Goal: Task Accomplishment & Management: Use online tool/utility

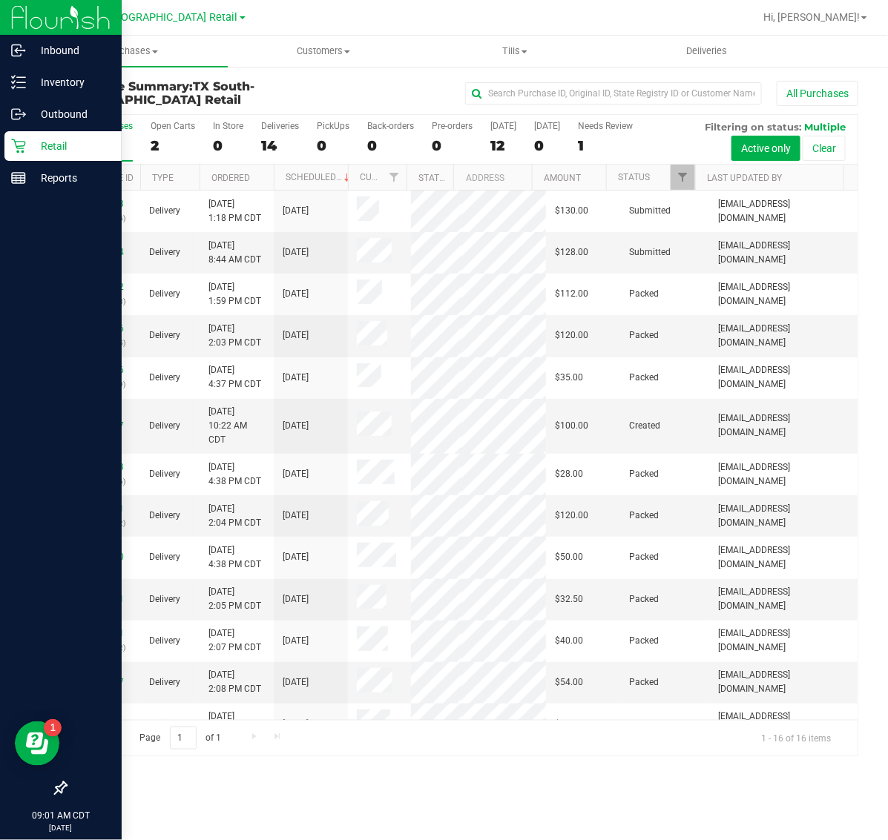
click at [16, 143] on icon at bounding box center [18, 146] width 14 height 14
click at [53, 137] on p "Retail" at bounding box center [70, 146] width 89 height 18
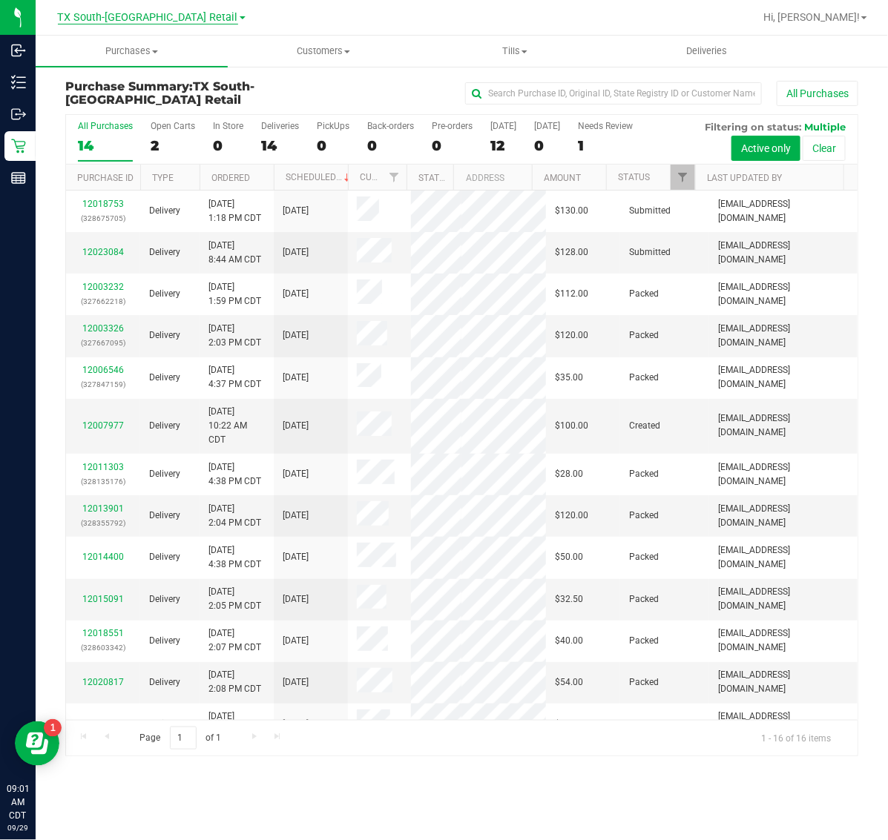
click at [130, 19] on span "TX South-[GEOGRAPHIC_DATA] Retail" at bounding box center [148, 17] width 180 height 13
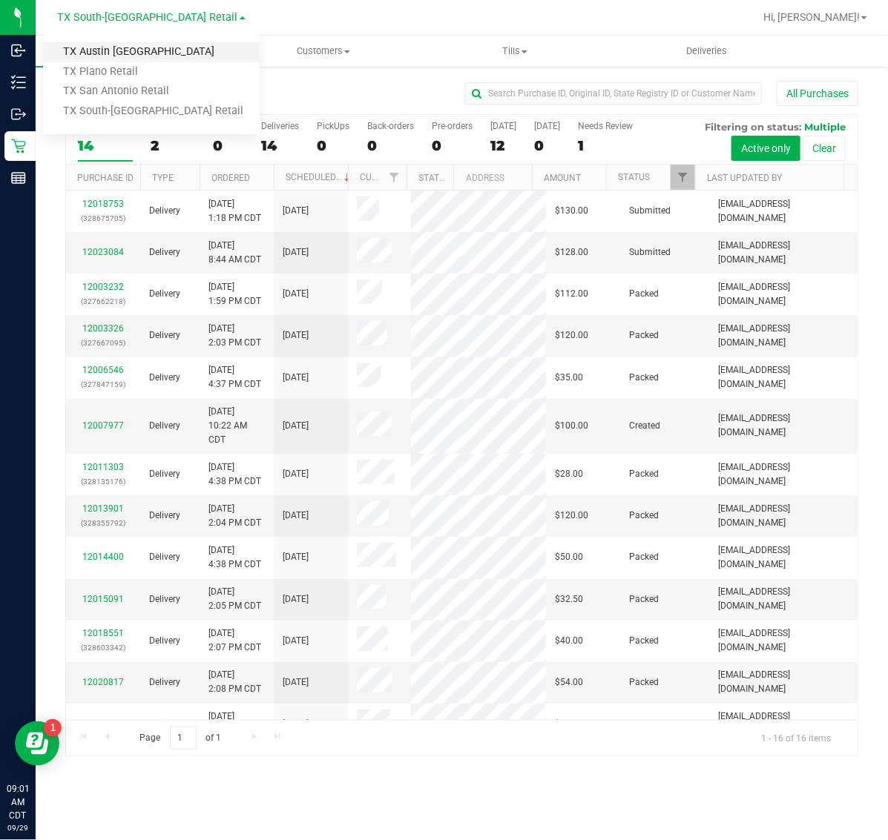
click at [131, 45] on link "TX Austin [GEOGRAPHIC_DATA]" at bounding box center [151, 52] width 217 height 20
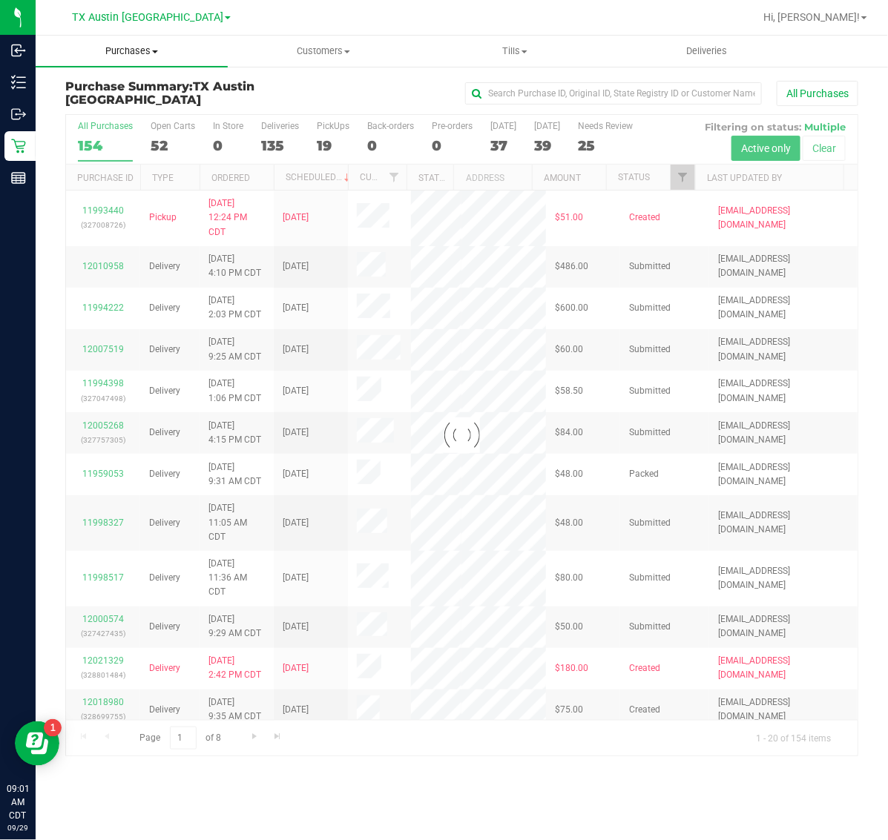
click at [142, 49] on span "Purchases" at bounding box center [132, 51] width 192 height 13
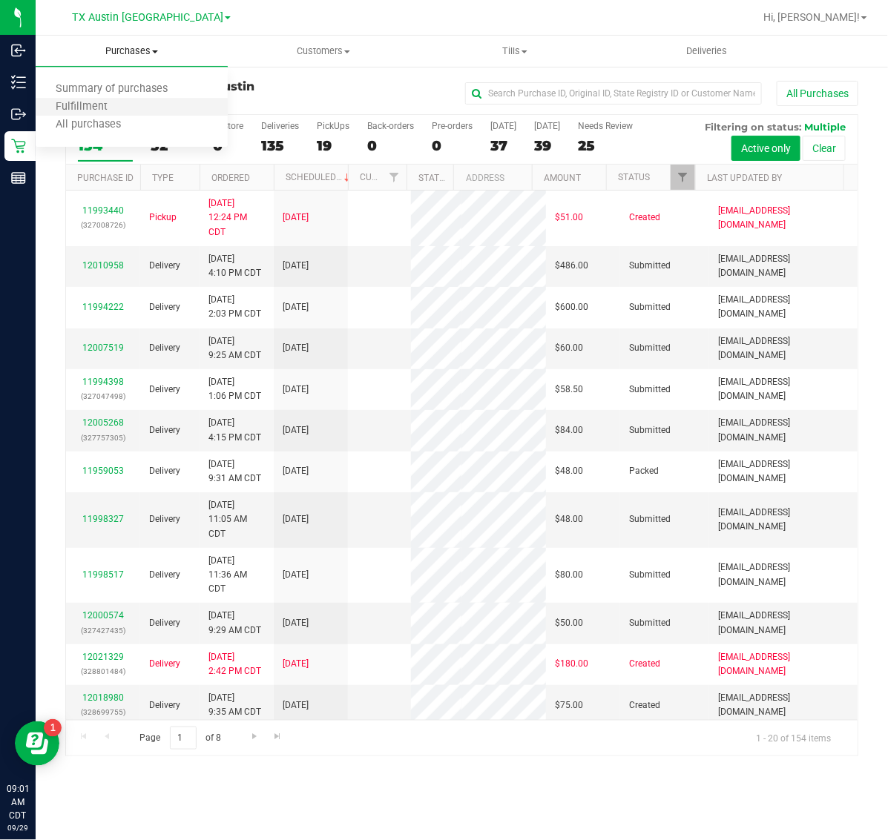
click at [154, 109] on li "Fulfillment" at bounding box center [132, 108] width 192 height 18
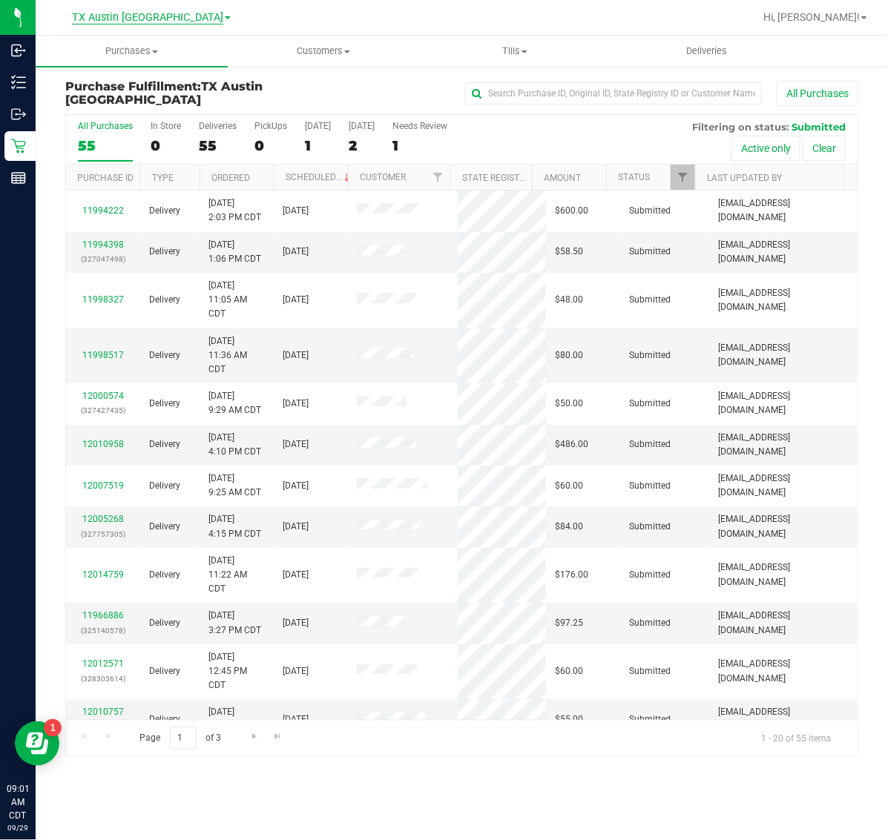
click at [121, 17] on span "TX Austin [GEOGRAPHIC_DATA]" at bounding box center [147, 17] width 151 height 13
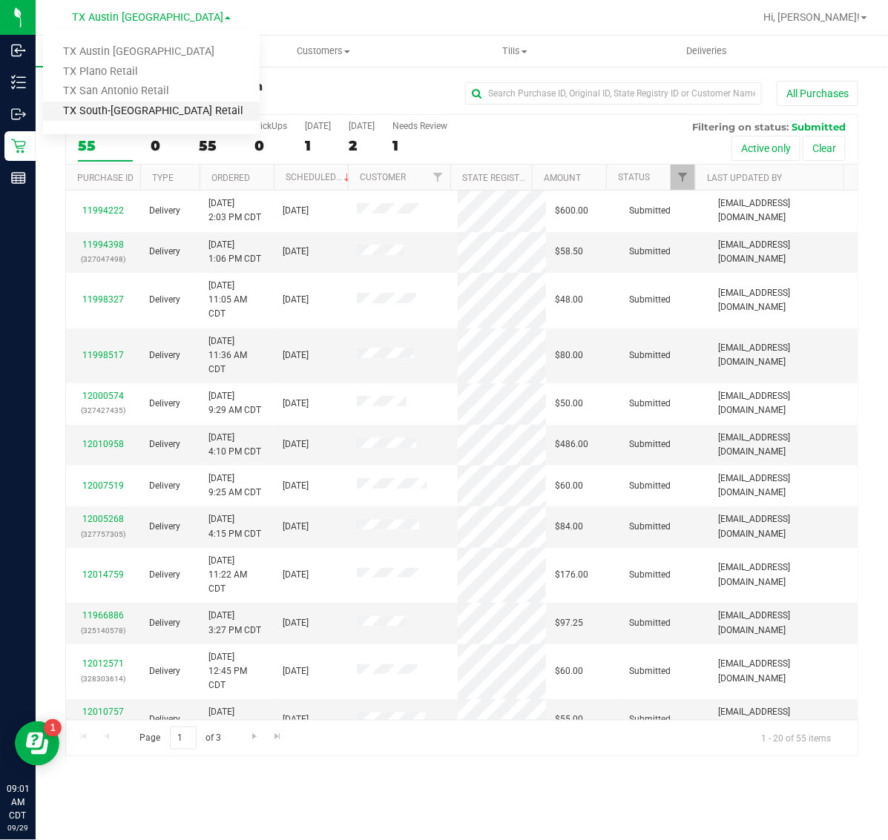
click at [139, 117] on link "TX South-[GEOGRAPHIC_DATA] Retail" at bounding box center [151, 112] width 217 height 20
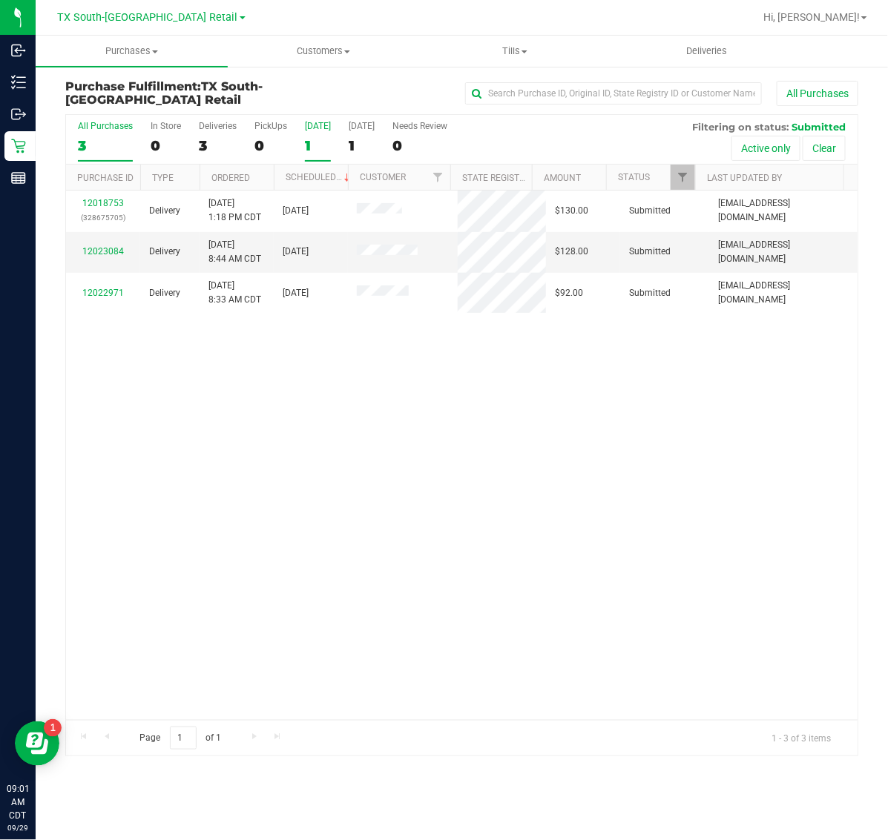
click at [315, 141] on div "1" at bounding box center [318, 145] width 26 height 17
click at [0, 0] on input "[DATE] 1" at bounding box center [0, 0] width 0 height 0
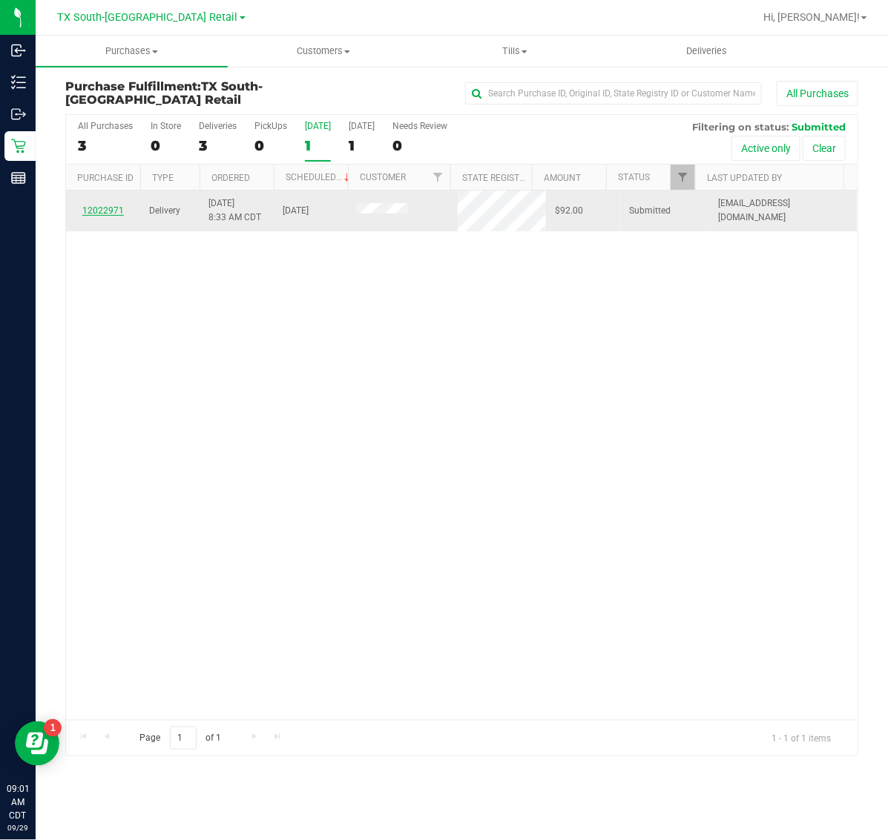
click at [110, 208] on link "12022971" at bounding box center [103, 210] width 42 height 10
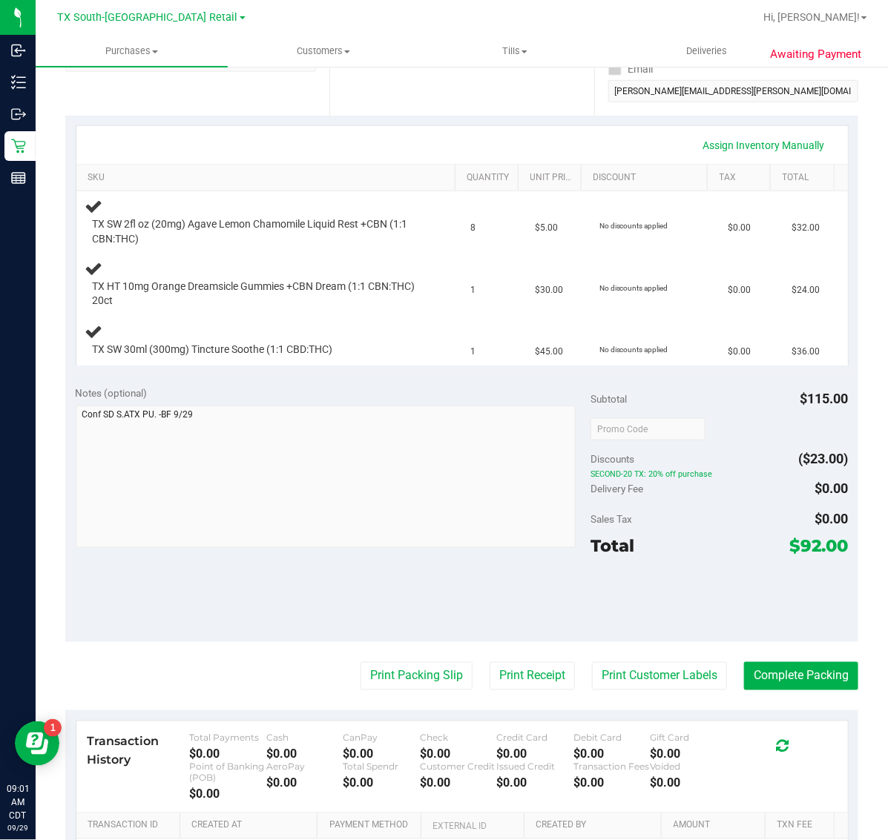
scroll to position [371, 0]
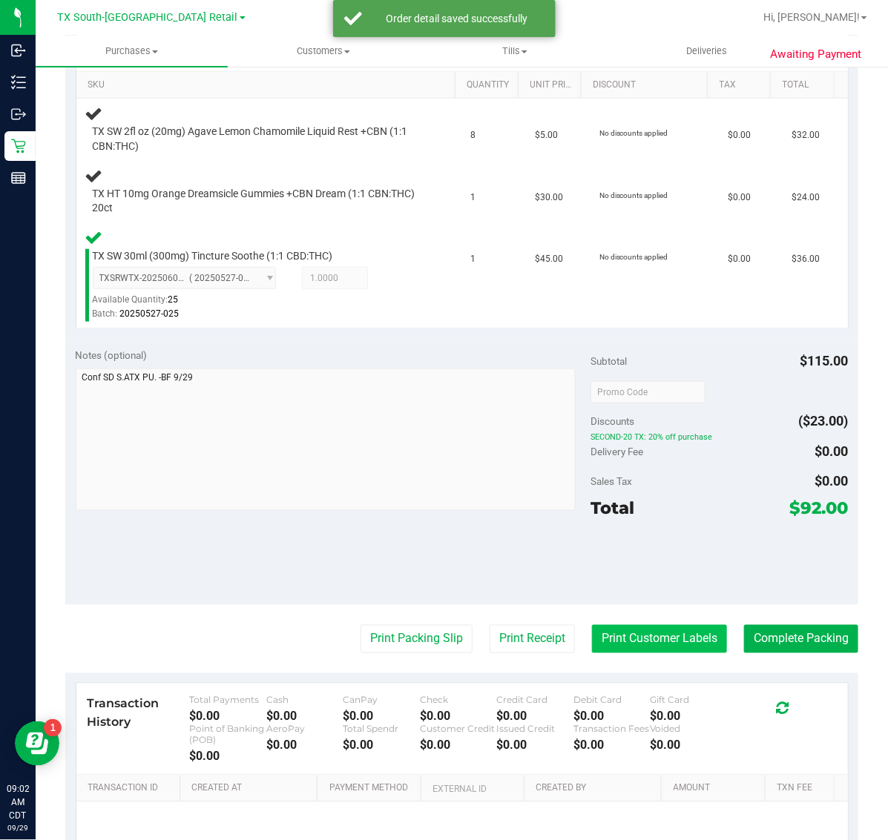
click at [654, 628] on button "Print Customer Labels" at bounding box center [659, 639] width 135 height 28
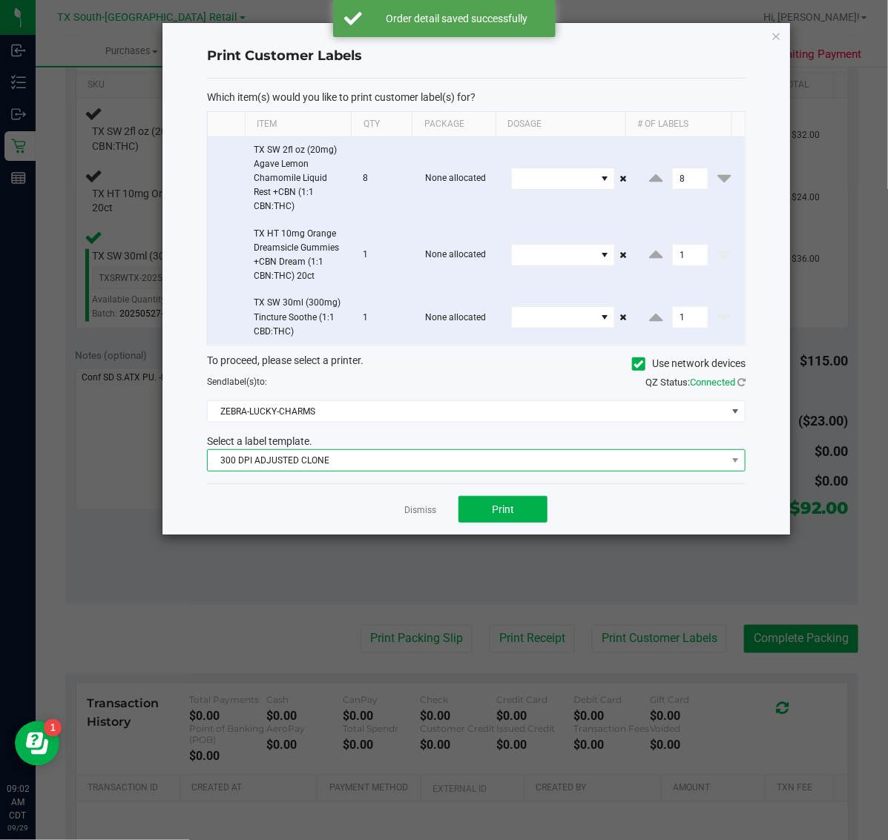
click at [452, 467] on span "300 DPI ADJUSTED CLONE" at bounding box center [467, 460] width 518 height 21
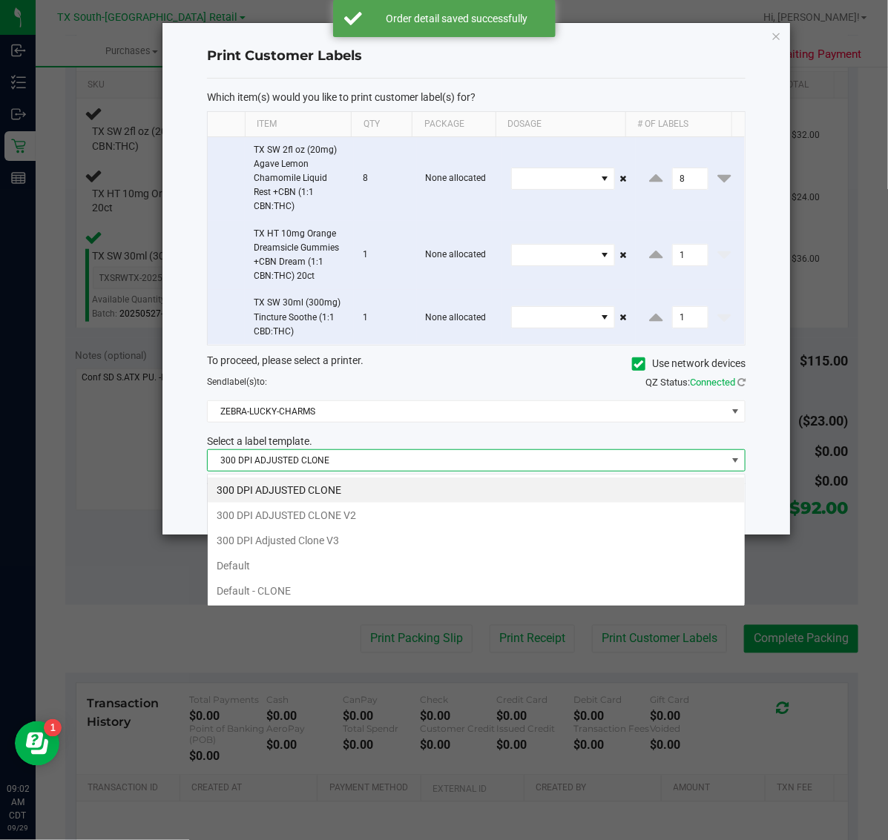
scroll to position [23, 539]
click at [428, 534] on li "300 DPI Adjusted Clone V3" at bounding box center [476, 540] width 537 height 25
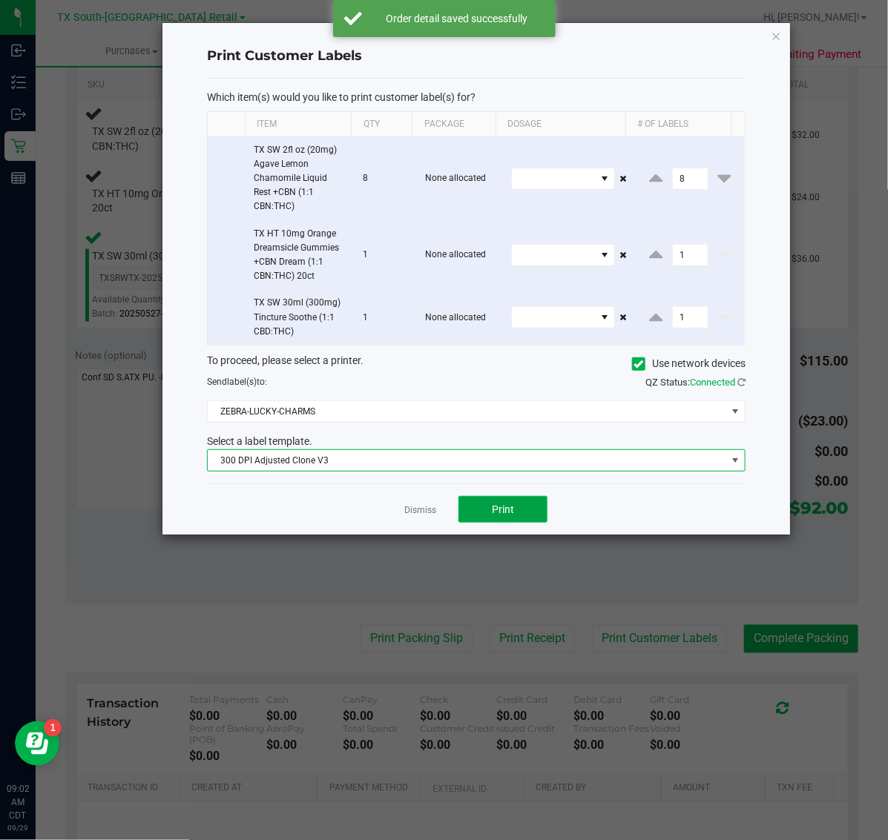
click at [528, 509] on button "Print" at bounding box center [502, 509] width 89 height 27
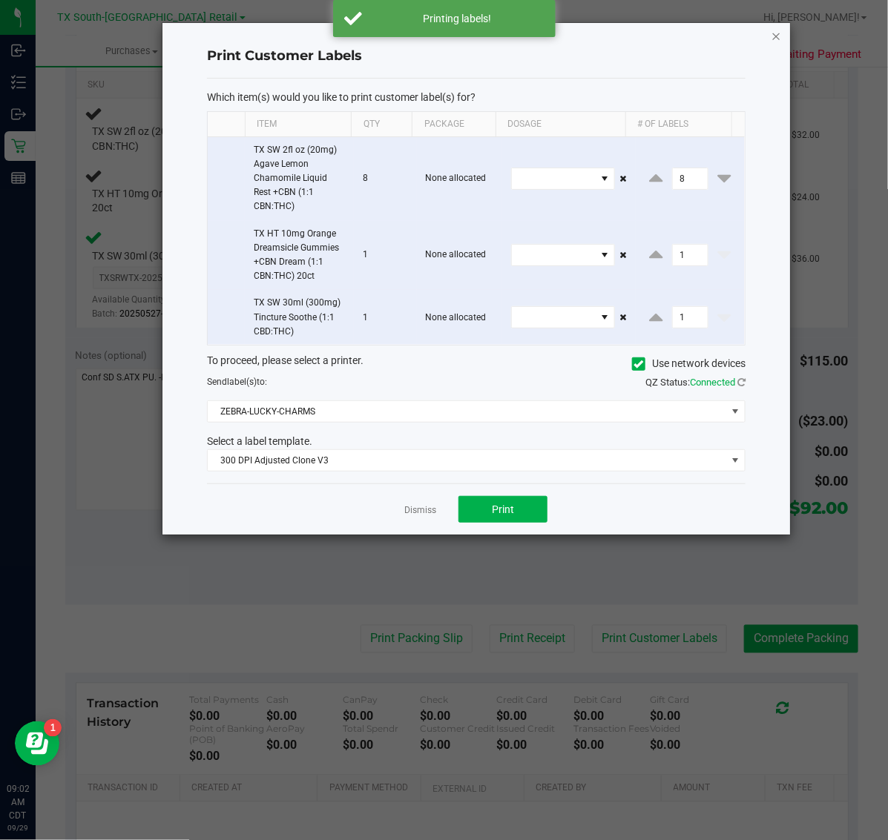
click at [779, 41] on icon "button" at bounding box center [776, 36] width 10 height 18
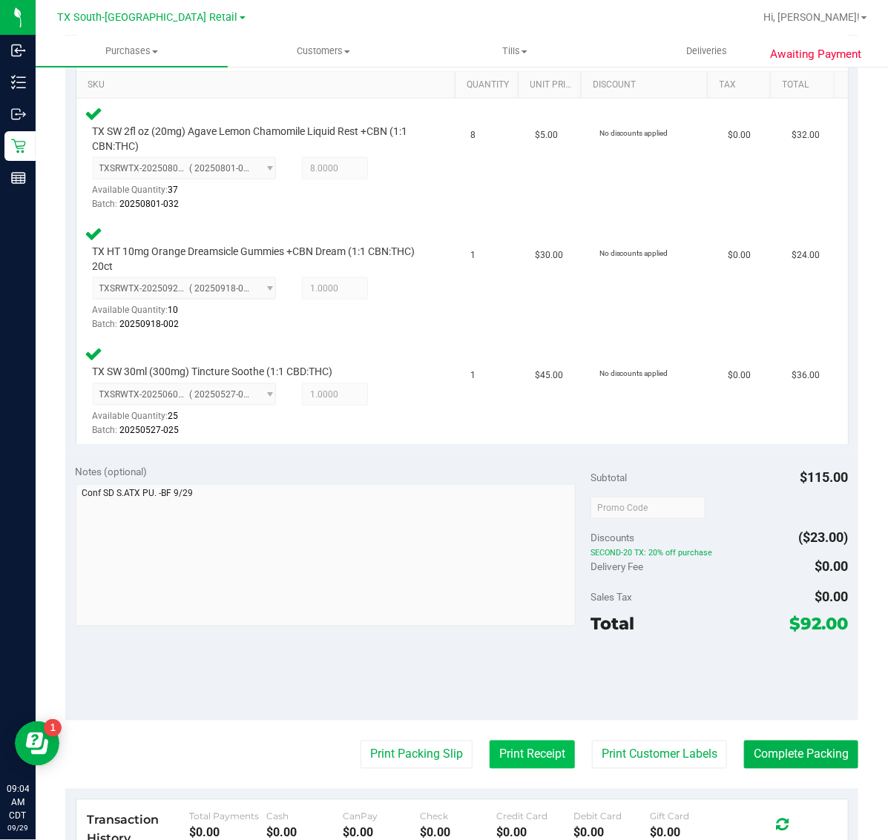
click at [527, 741] on button "Print Receipt" at bounding box center [532, 755] width 85 height 28
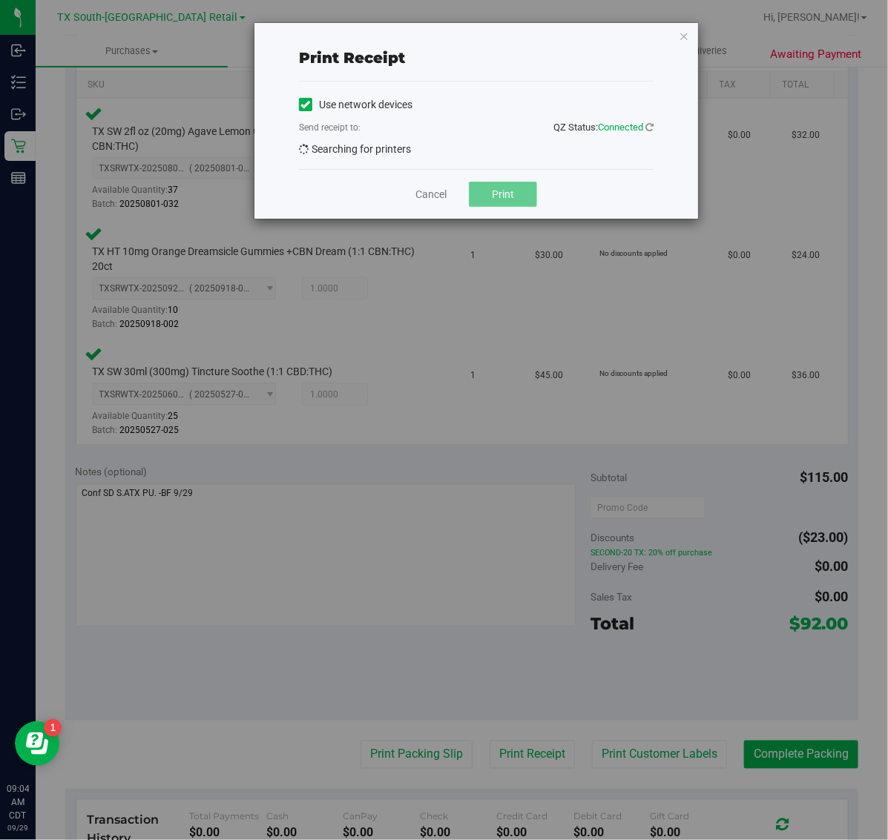
click at [502, 200] on span "Print" at bounding box center [503, 194] width 22 height 12
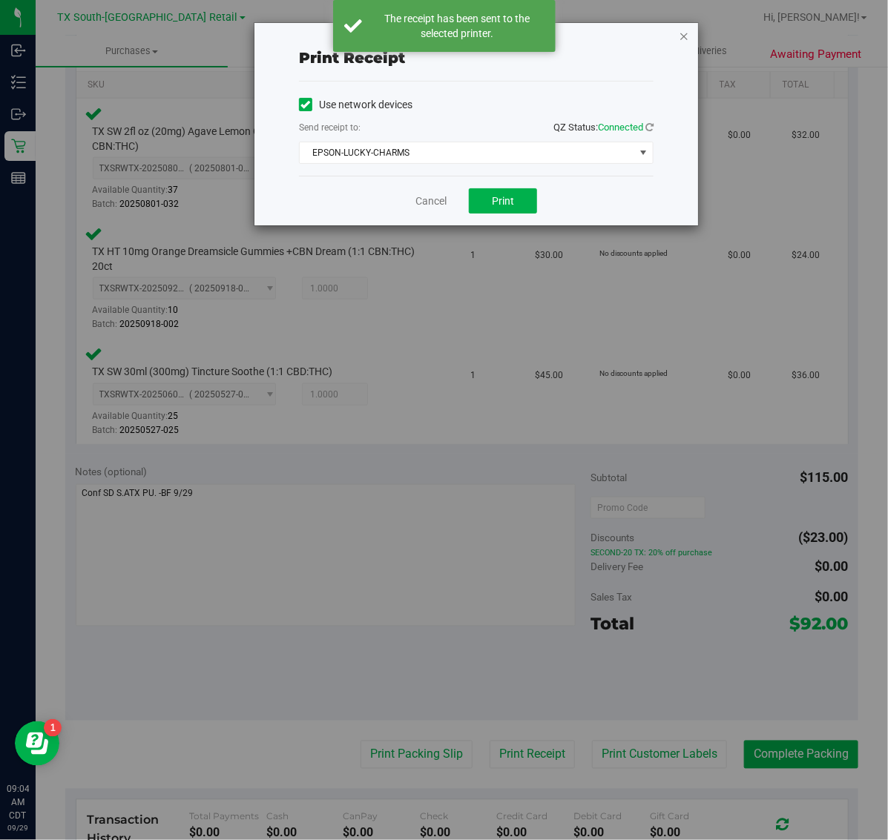
click at [682, 35] on icon "button" at bounding box center [684, 36] width 10 height 18
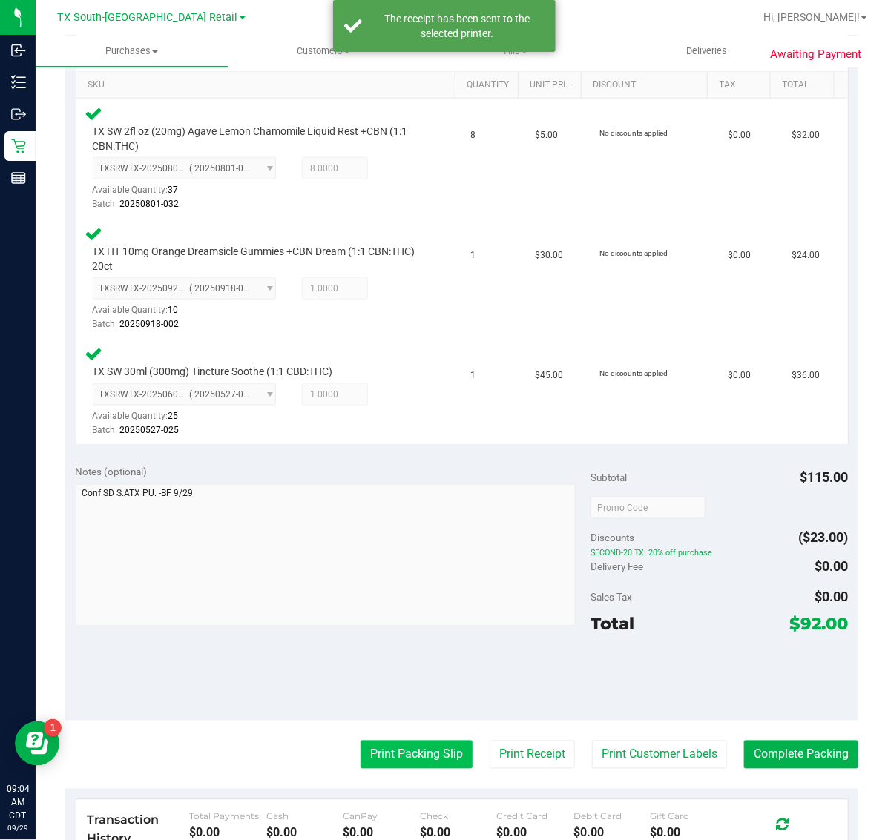
click at [395, 741] on button "Print Packing Slip" at bounding box center [416, 755] width 112 height 28
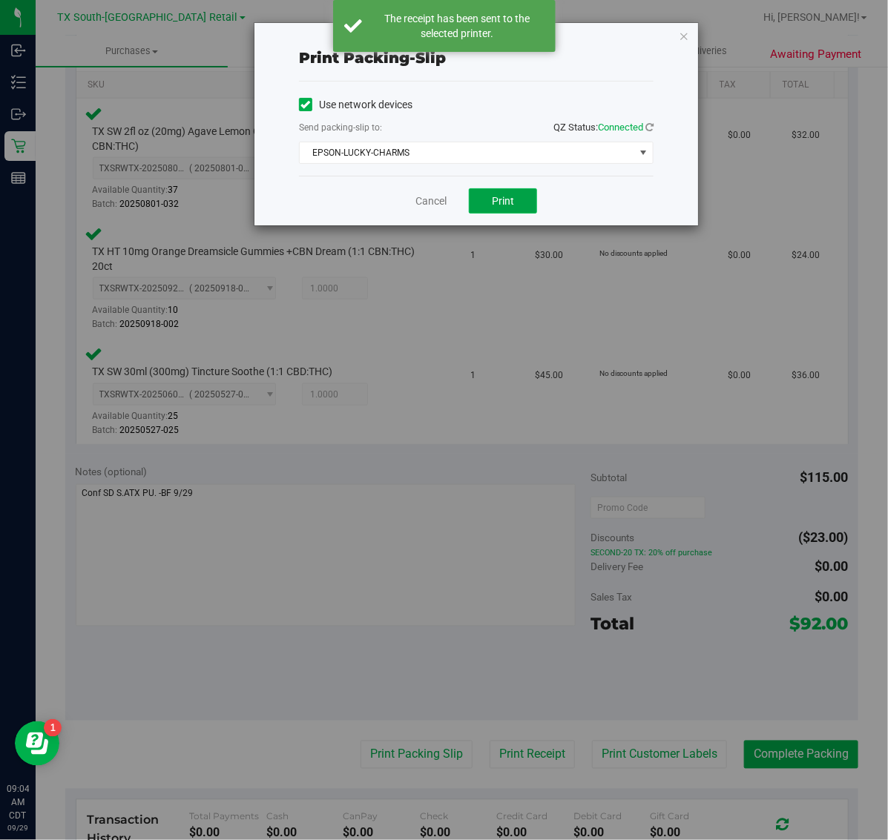
click at [533, 210] on button "Print" at bounding box center [503, 200] width 68 height 25
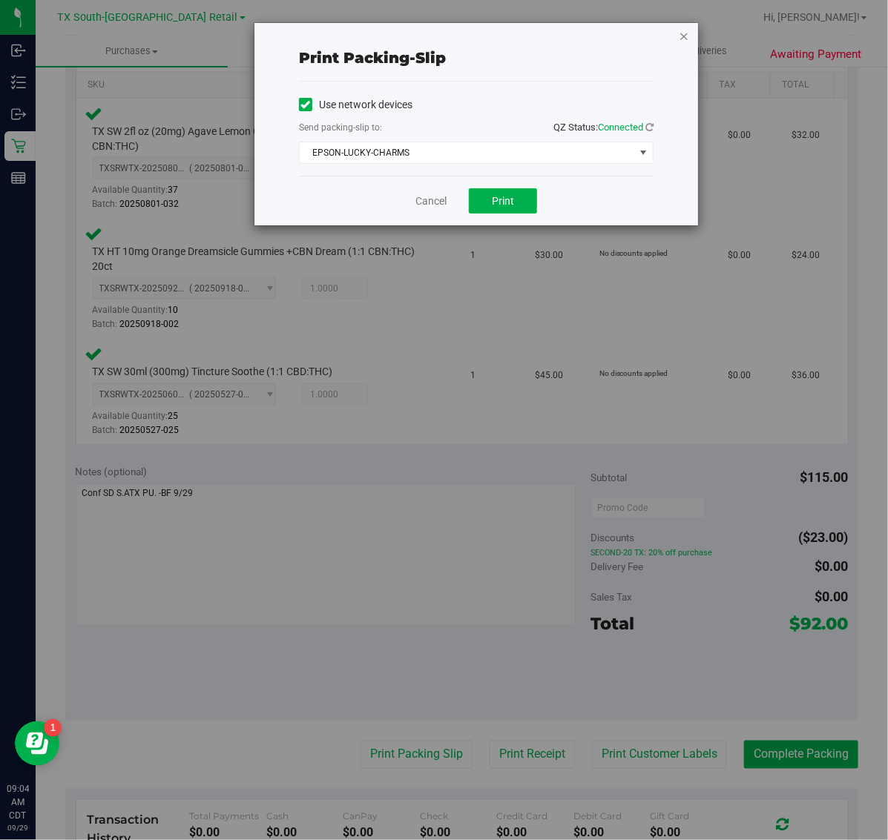
click at [682, 30] on icon "button" at bounding box center [684, 36] width 10 height 18
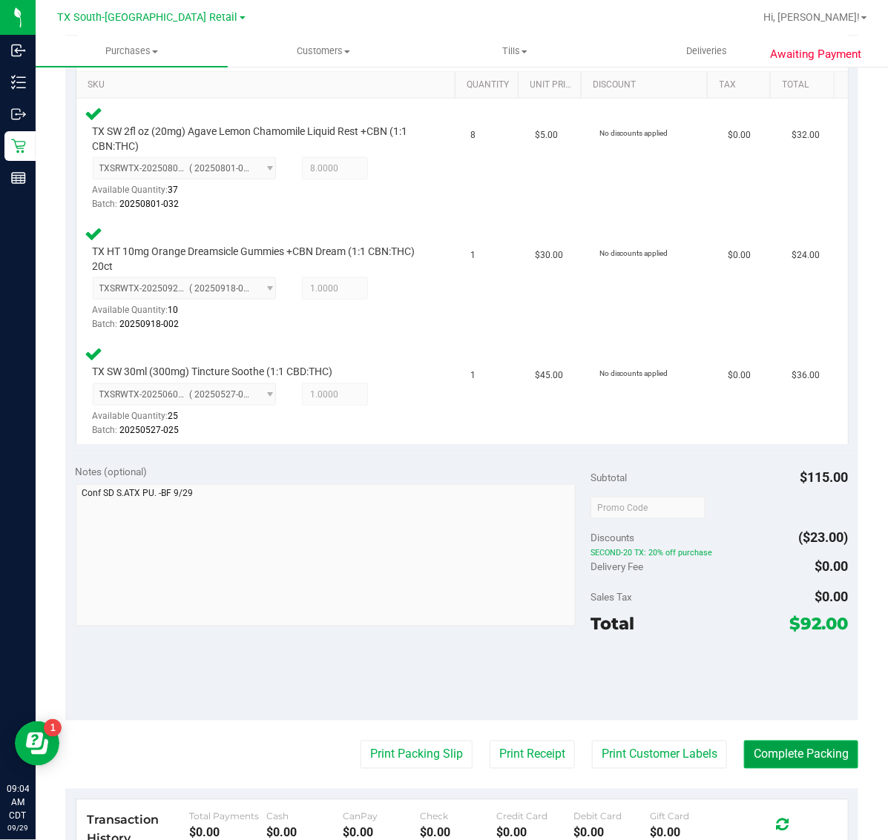
click at [796, 757] on button "Complete Packing" at bounding box center [801, 755] width 114 height 28
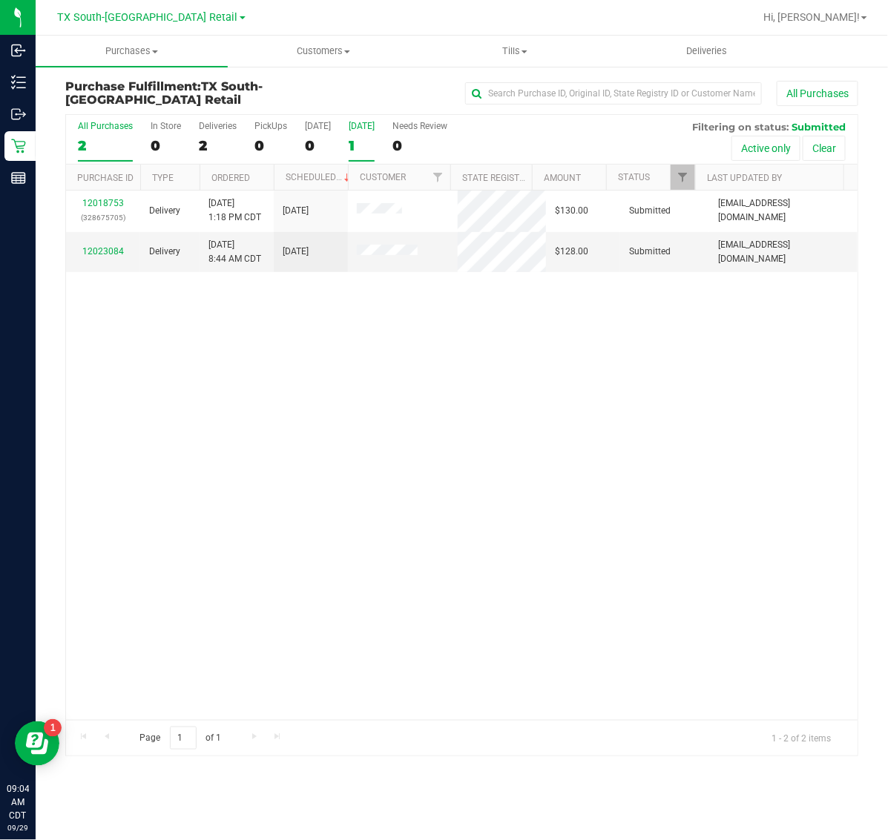
click at [358, 134] on label "[DATE] 1" at bounding box center [362, 141] width 26 height 41
click at [0, 0] on input "[DATE] 1" at bounding box center [0, 0] width 0 height 0
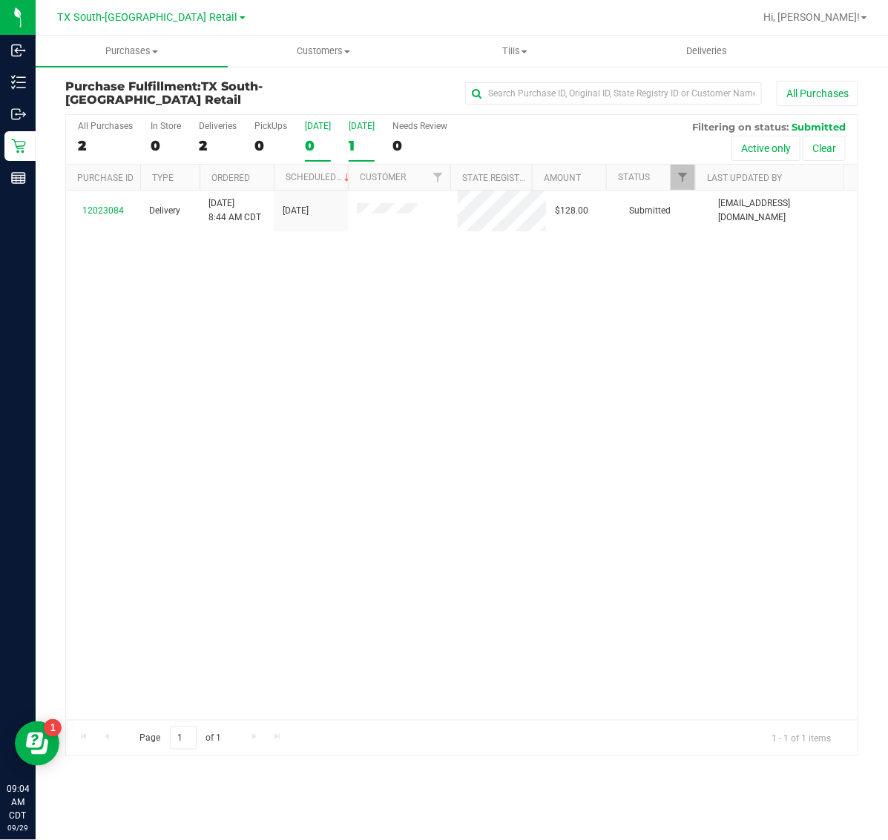
click at [314, 135] on label "[DATE] 0" at bounding box center [318, 141] width 26 height 41
click at [0, 0] on input "[DATE] 0" at bounding box center [0, 0] width 0 height 0
click at [375, 152] on div "1" at bounding box center [362, 145] width 26 height 17
click at [0, 0] on input "[DATE] 1" at bounding box center [0, 0] width 0 height 0
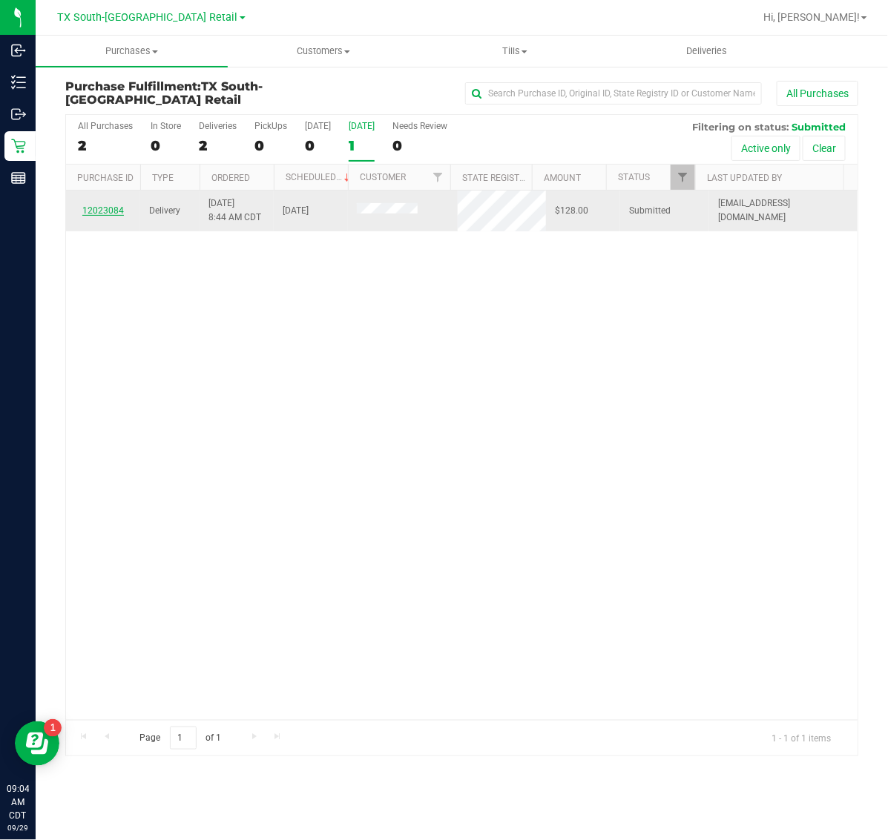
click at [105, 208] on link "12023084" at bounding box center [103, 210] width 42 height 10
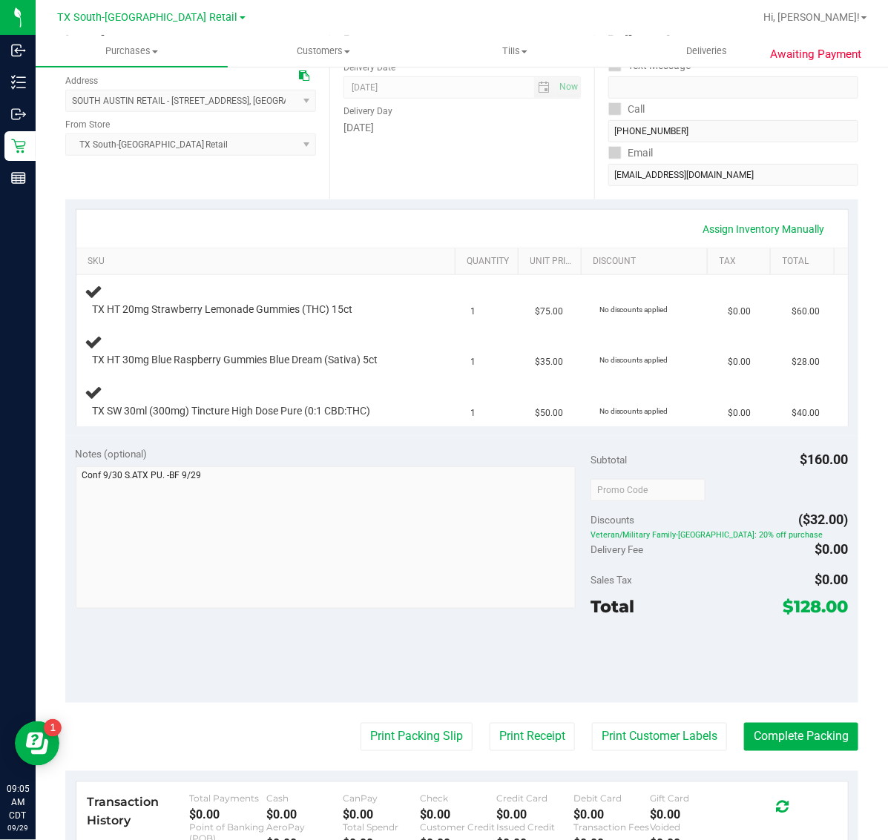
scroll to position [205, 0]
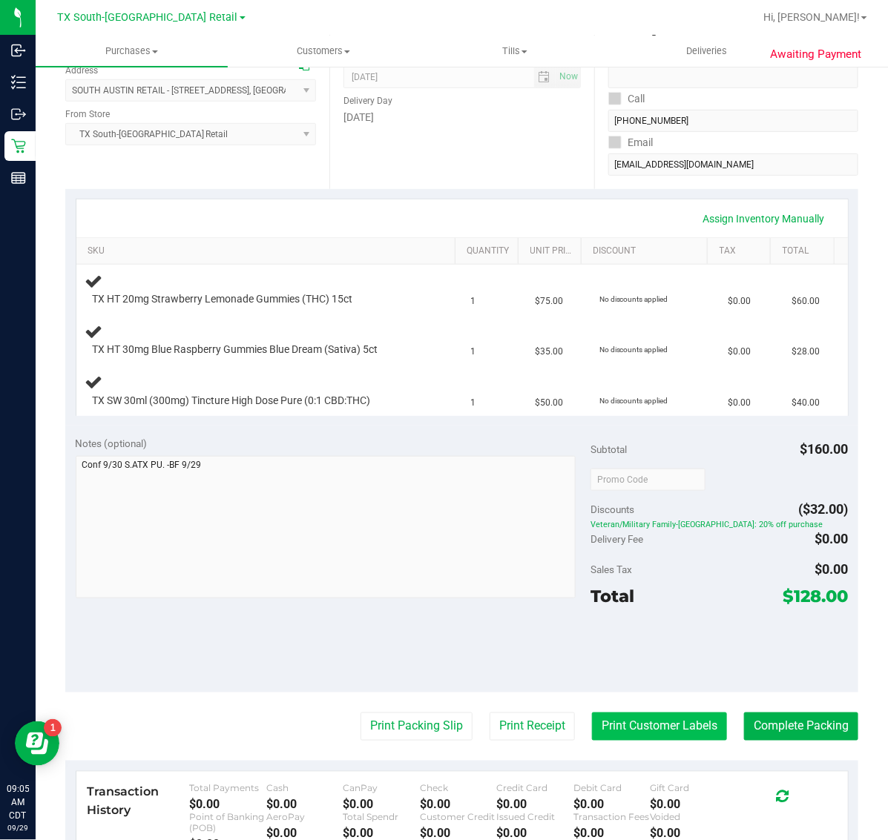
click at [606, 740] on button "Print Customer Labels" at bounding box center [659, 727] width 135 height 28
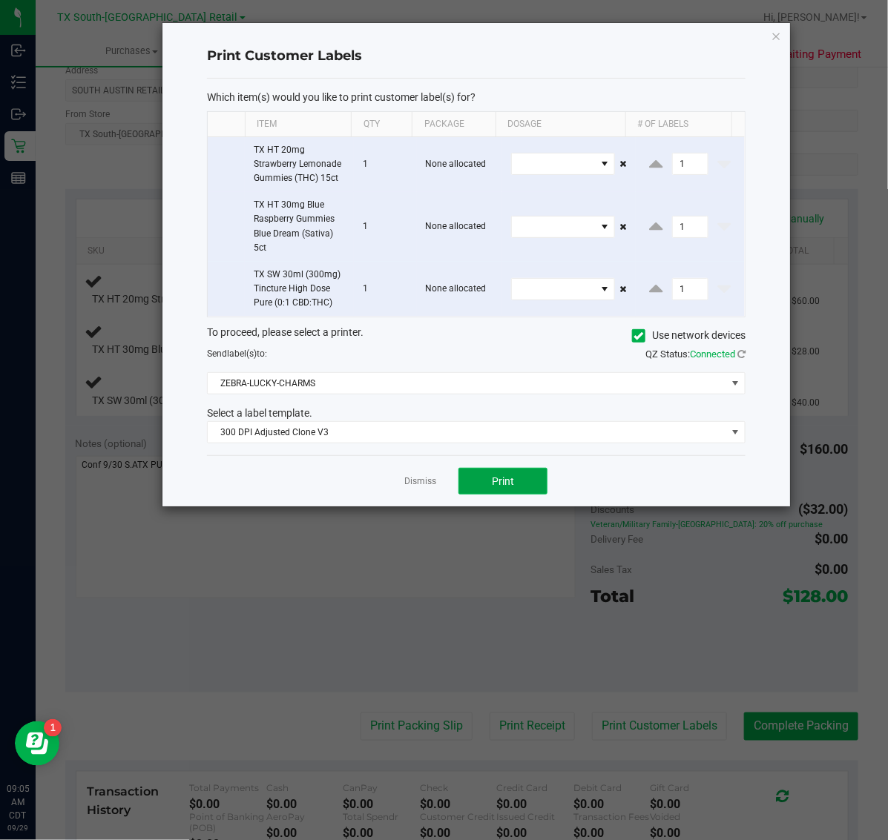
click at [503, 484] on span "Print" at bounding box center [503, 481] width 22 height 12
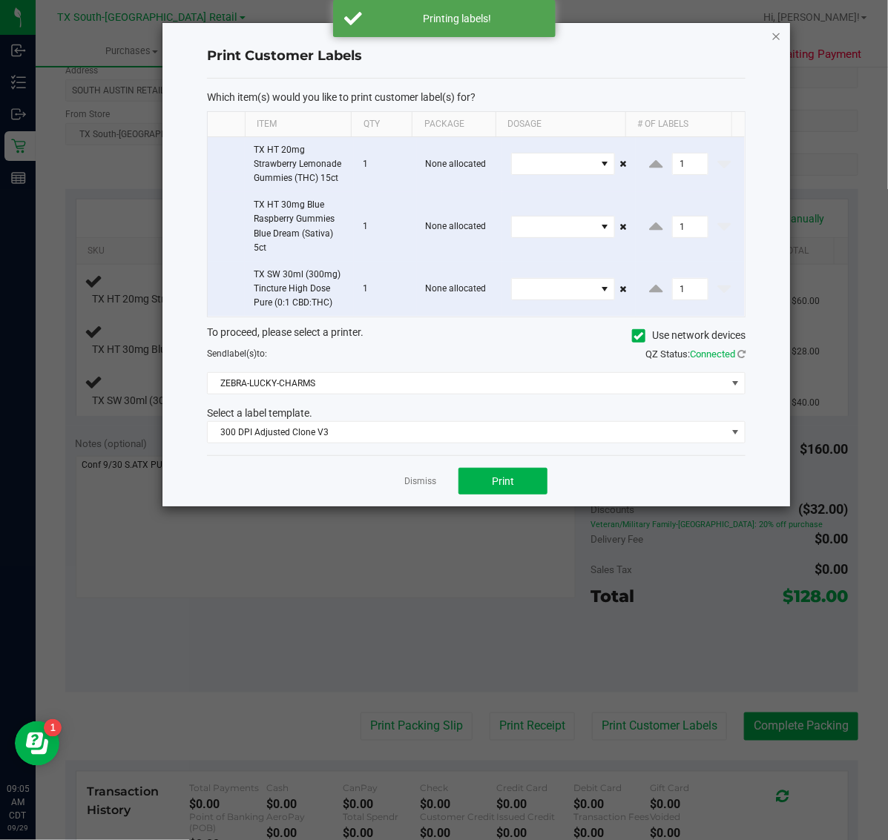
click at [776, 37] on icon "button" at bounding box center [776, 36] width 10 height 18
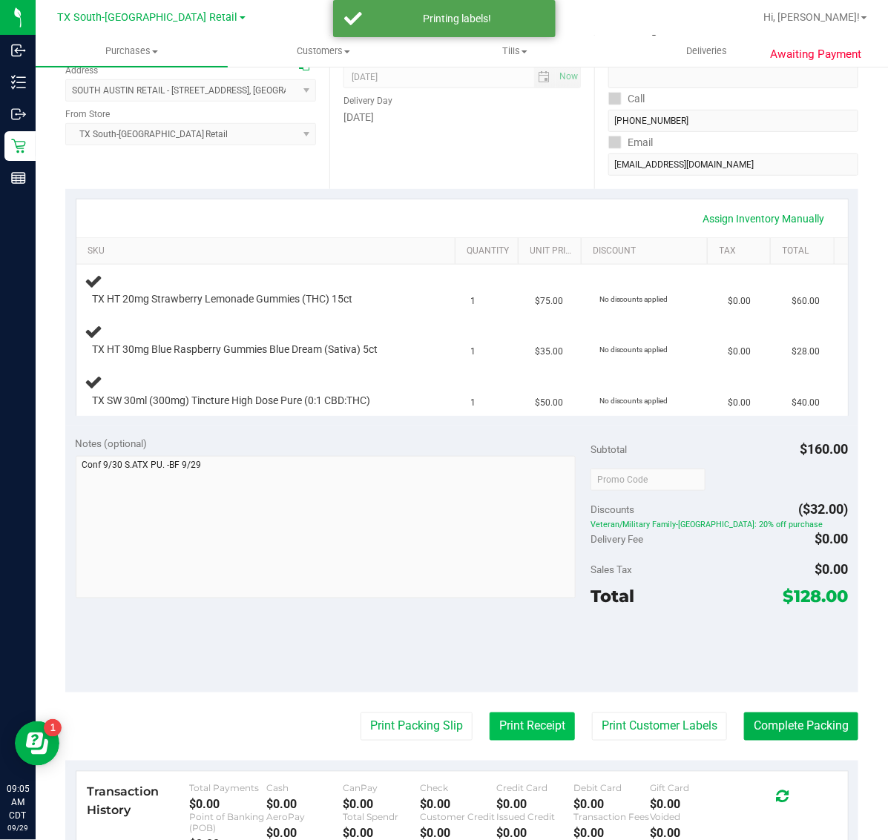
click at [498, 732] on button "Print Receipt" at bounding box center [532, 727] width 85 height 28
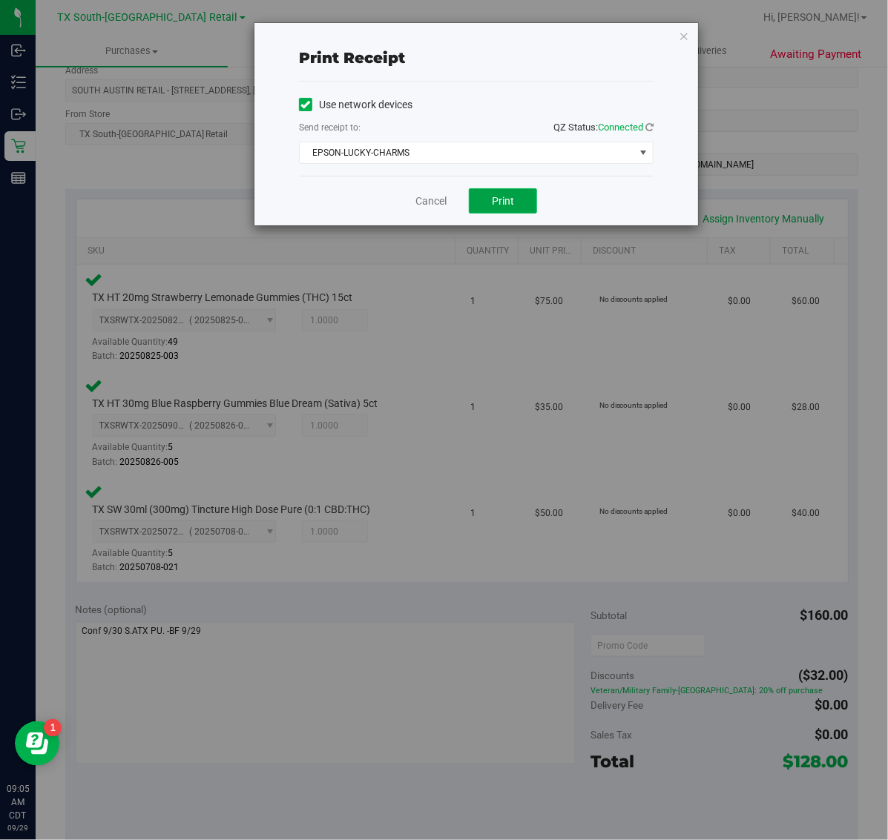
click at [513, 204] on span "Print" at bounding box center [503, 201] width 22 height 12
click at [684, 35] on icon "button" at bounding box center [684, 36] width 10 height 18
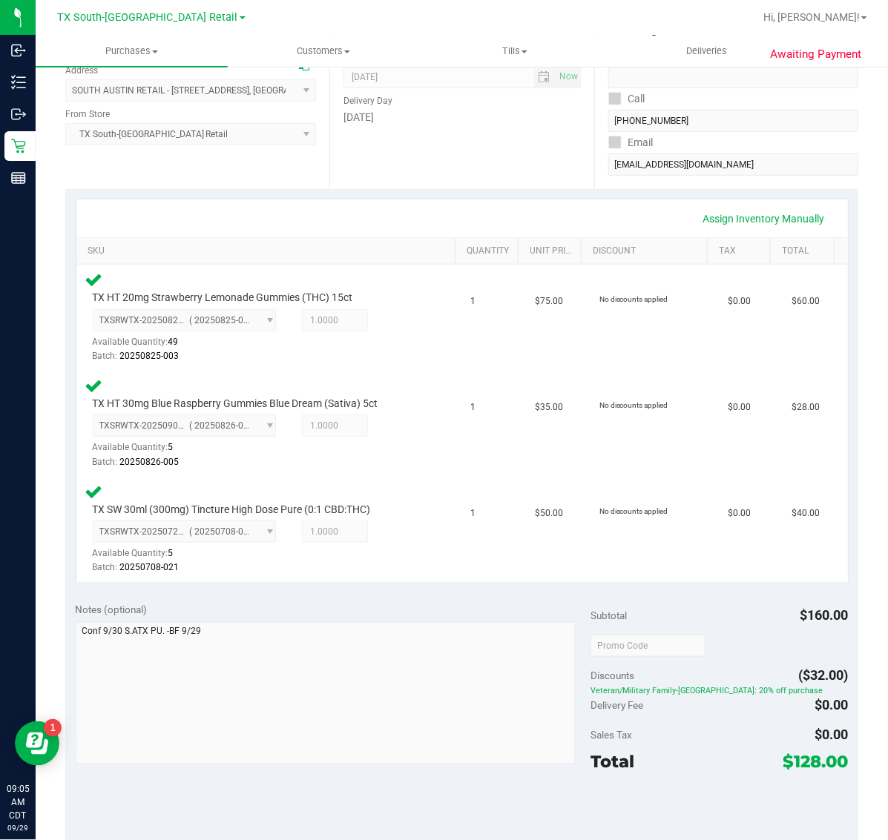
scroll to position [605, 0]
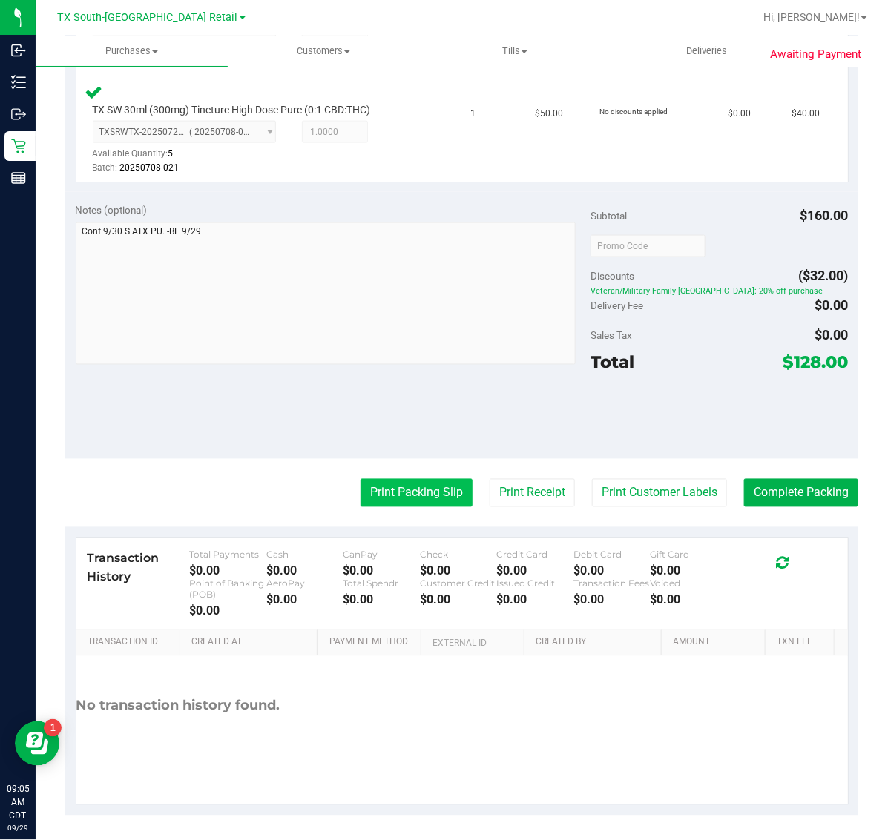
click at [428, 487] on button "Print Packing Slip" at bounding box center [416, 493] width 112 height 28
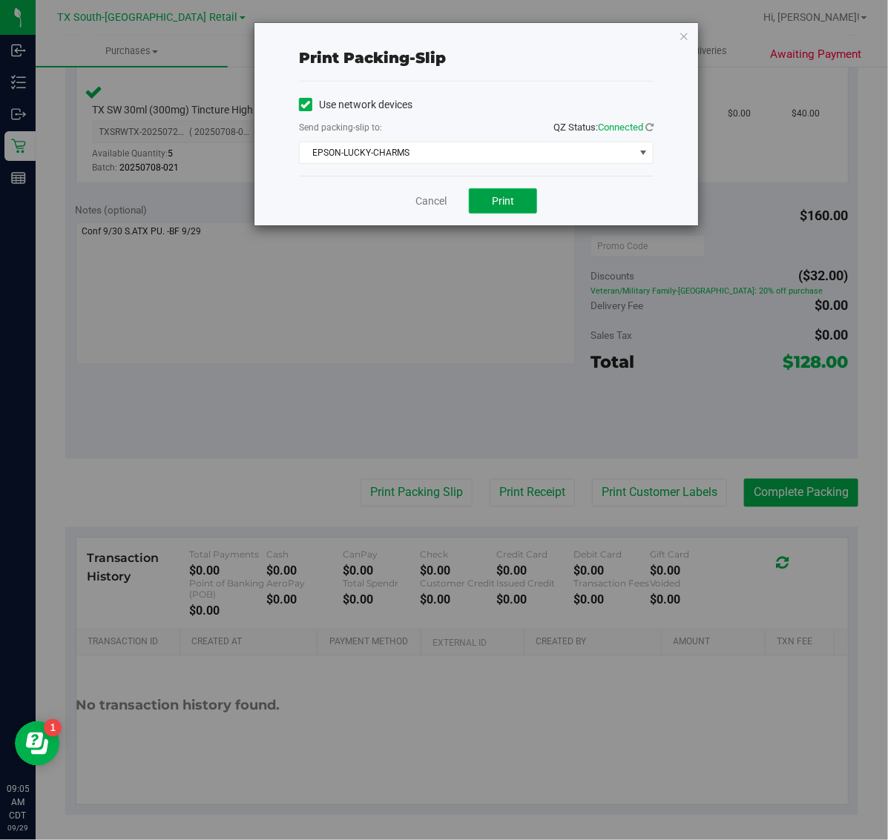
click at [501, 198] on span "Print" at bounding box center [503, 201] width 22 height 12
click at [682, 36] on icon "button" at bounding box center [684, 36] width 10 height 18
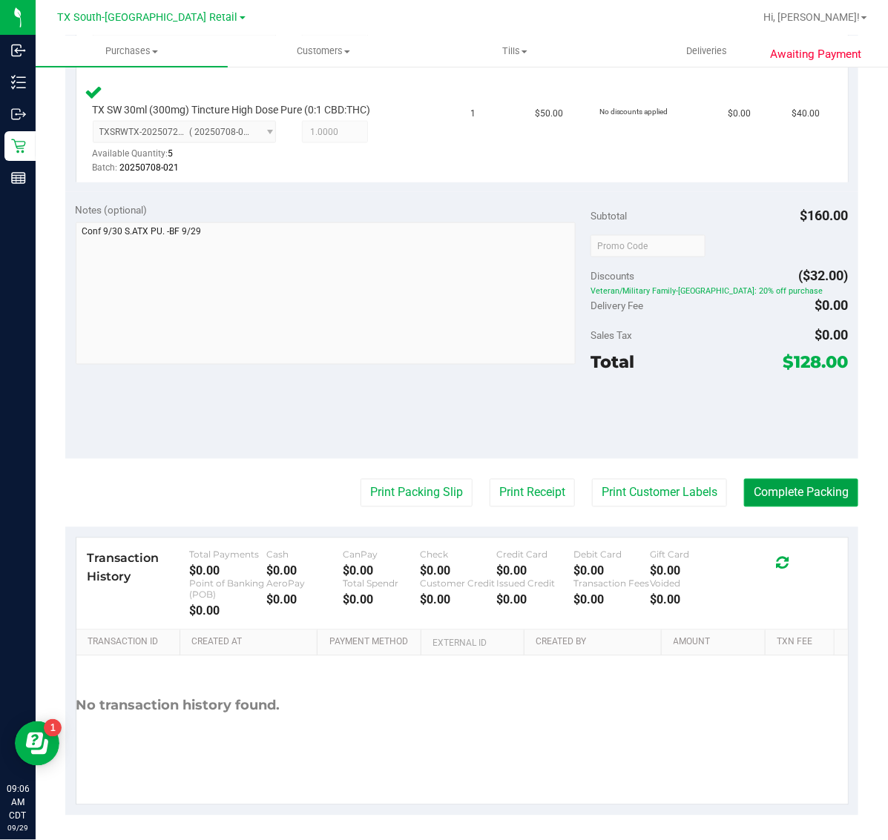
click at [794, 492] on button "Complete Packing" at bounding box center [801, 493] width 114 height 28
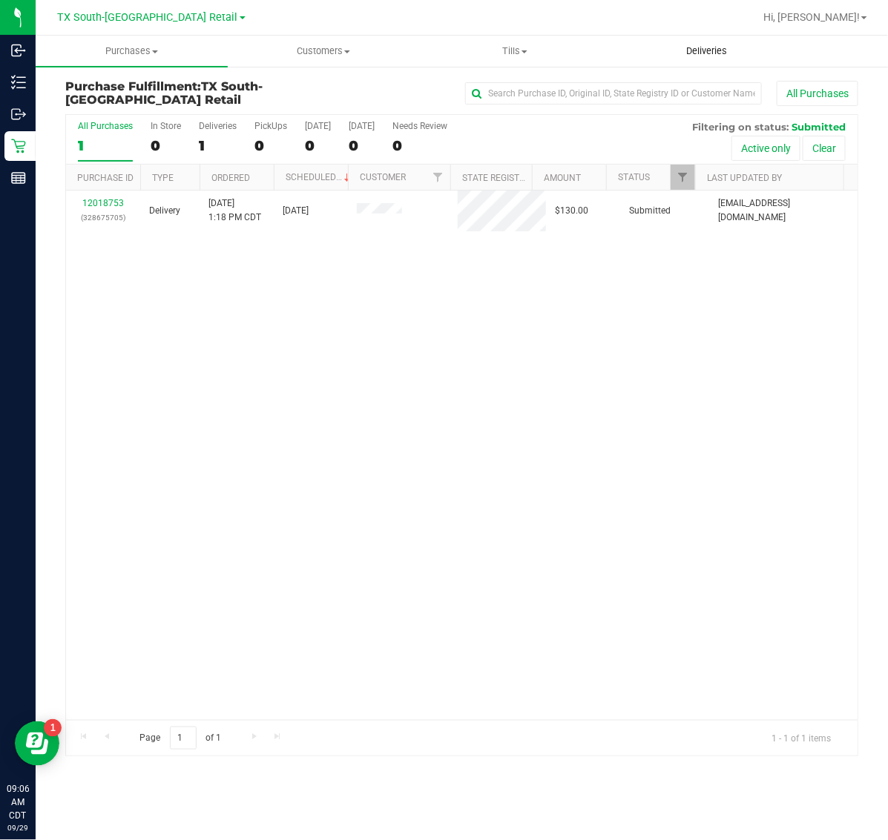
click at [705, 50] on span "Deliveries" at bounding box center [706, 51] width 81 height 13
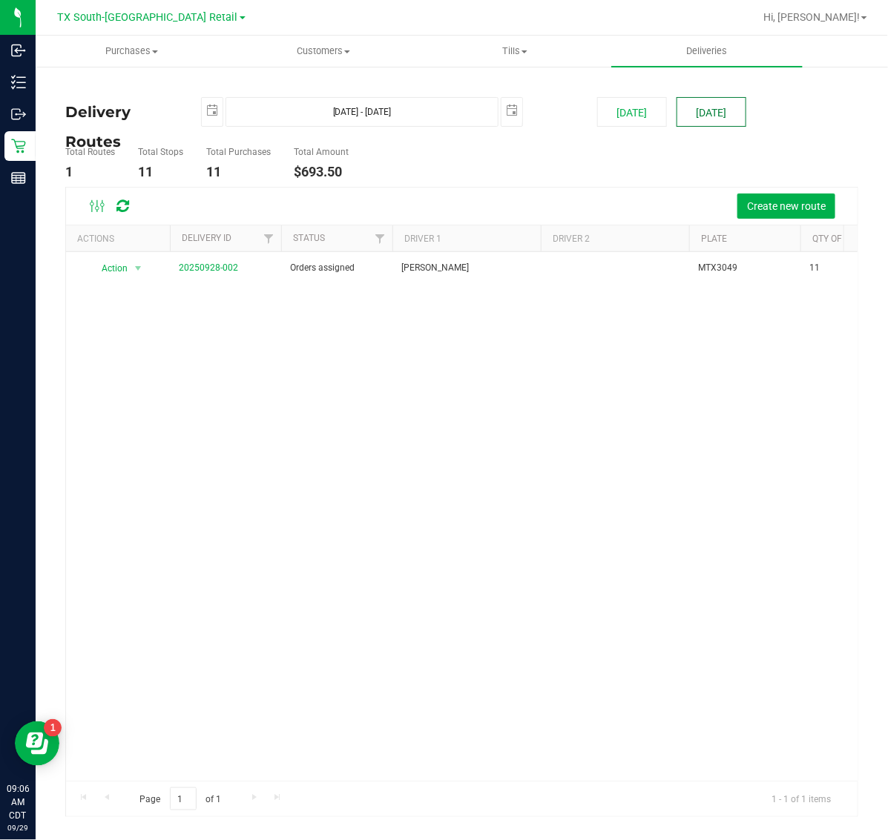
click at [719, 97] on button "[DATE]" at bounding box center [711, 112] width 70 height 30
type input "[DATE] - [DATE]"
type input "[DATE]"
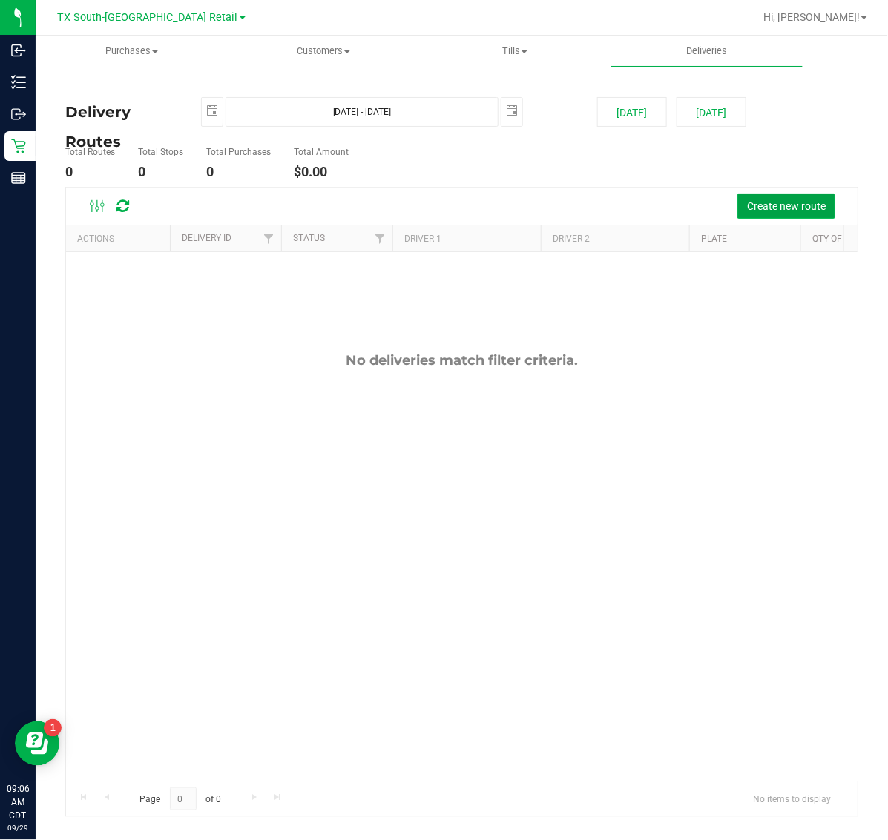
click at [754, 211] on span "Create new route" at bounding box center [786, 206] width 79 height 12
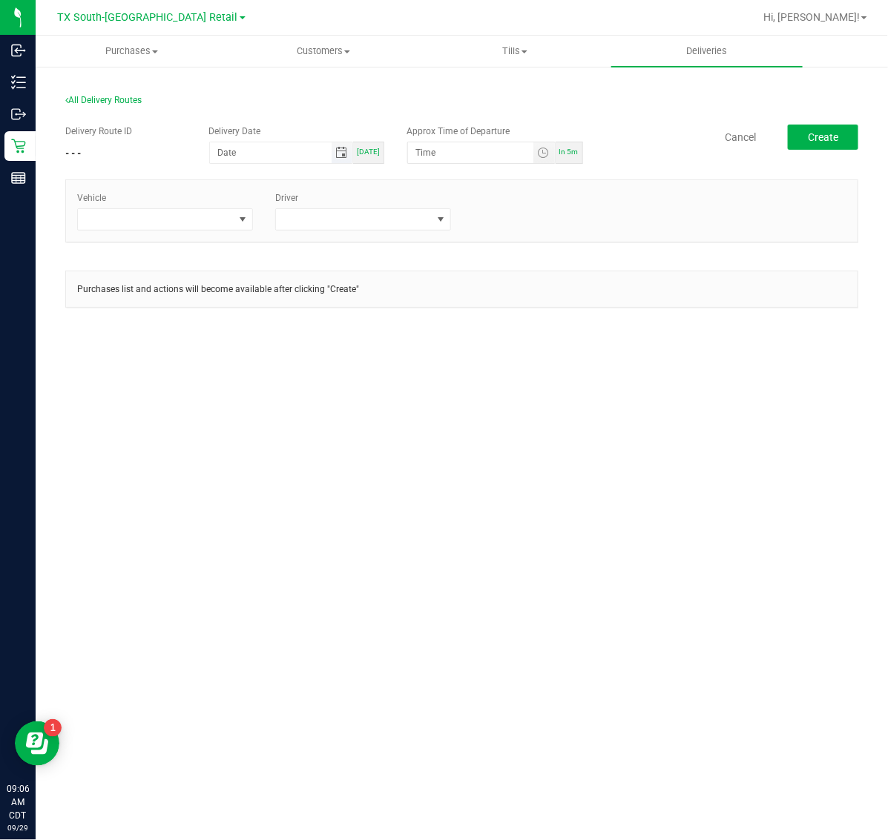
click at [346, 151] on span "Toggle calendar" at bounding box center [341, 153] width 12 height 12
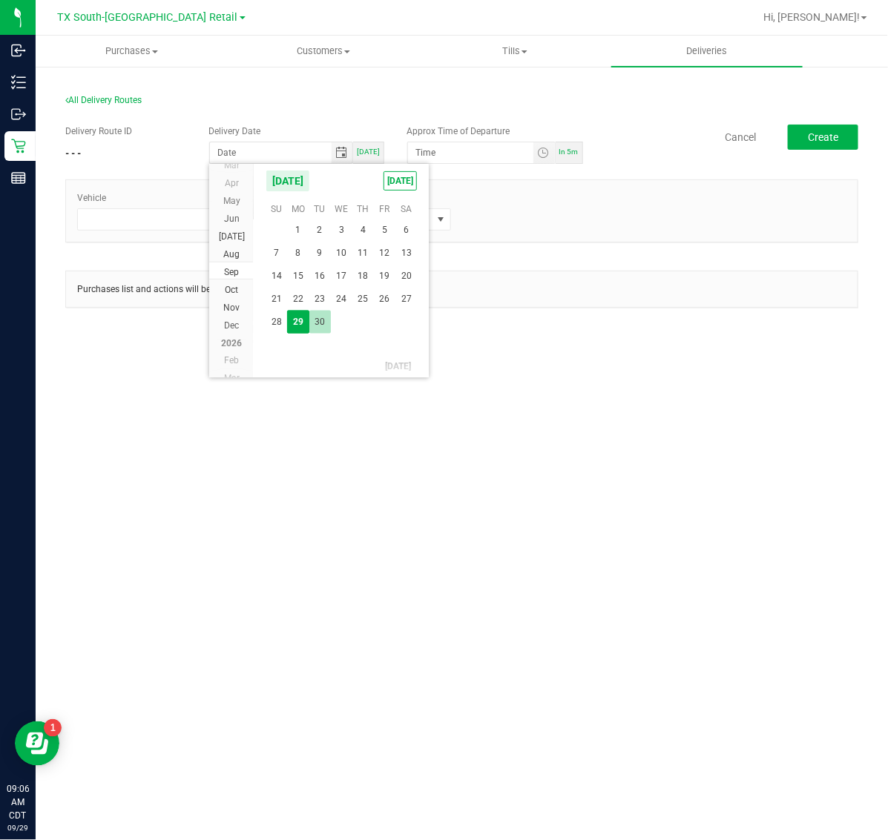
click at [315, 319] on span "30" at bounding box center [320, 322] width 22 height 23
type input "[DATE]"
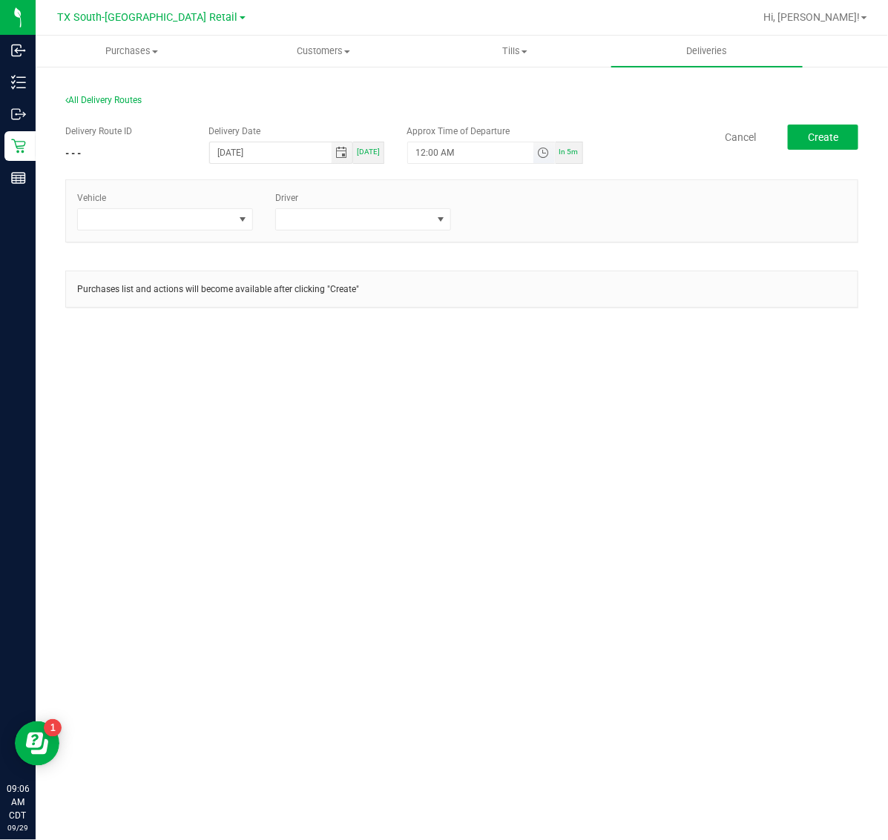
click at [543, 148] on span "Toggle time list" at bounding box center [543, 153] width 12 height 12
click at [435, 315] on li "5" at bounding box center [439, 319] width 36 height 20
click at [525, 314] on span "AM" at bounding box center [531, 319] width 13 height 10
click at [516, 447] on button "Set" at bounding box center [516, 442] width 56 height 33
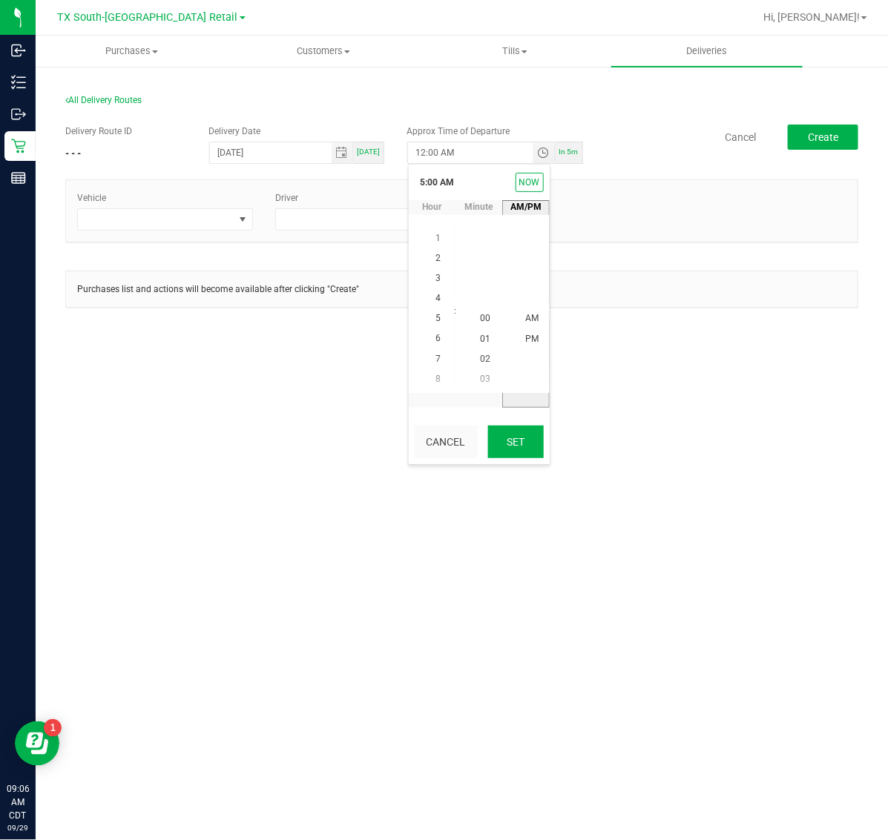
type input "5:00 AM"
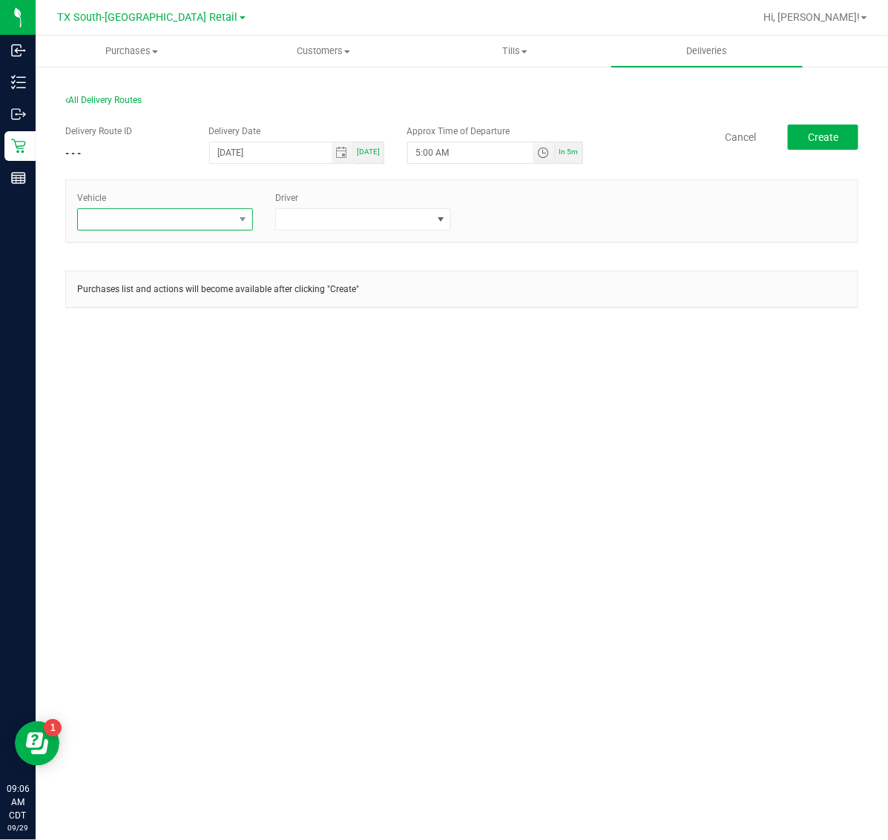
click at [182, 220] on span at bounding box center [156, 219] width 156 height 21
type input "29"
click at [182, 278] on li "TX-TRANSIT-29" at bounding box center [165, 283] width 174 height 25
click at [389, 208] on span at bounding box center [363, 219] width 176 height 22
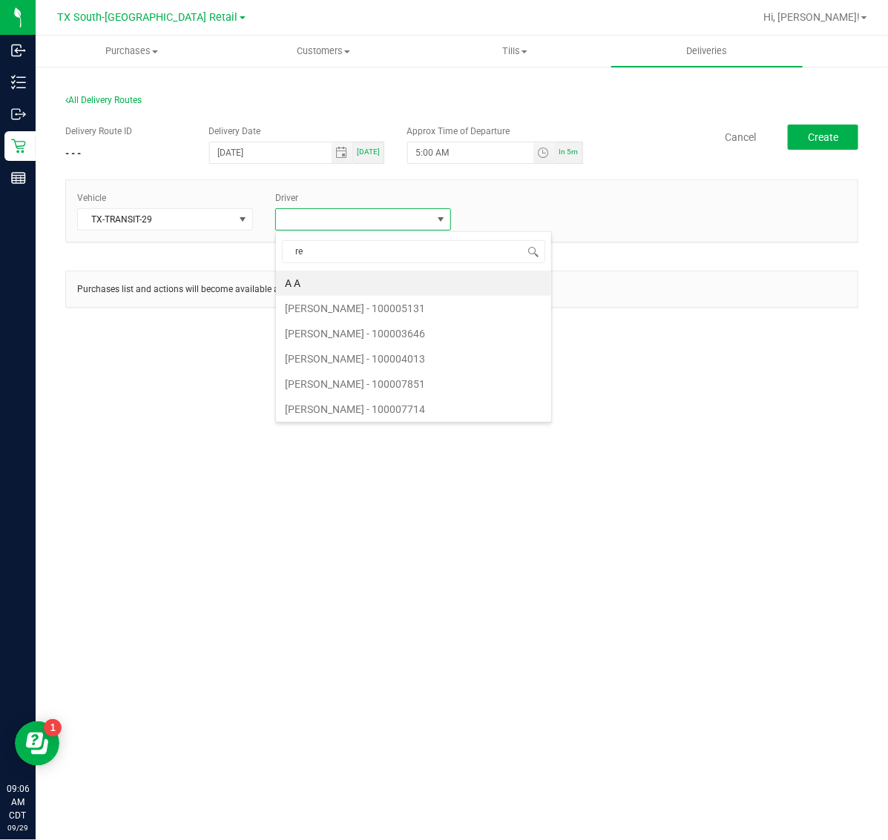
type input "rei"
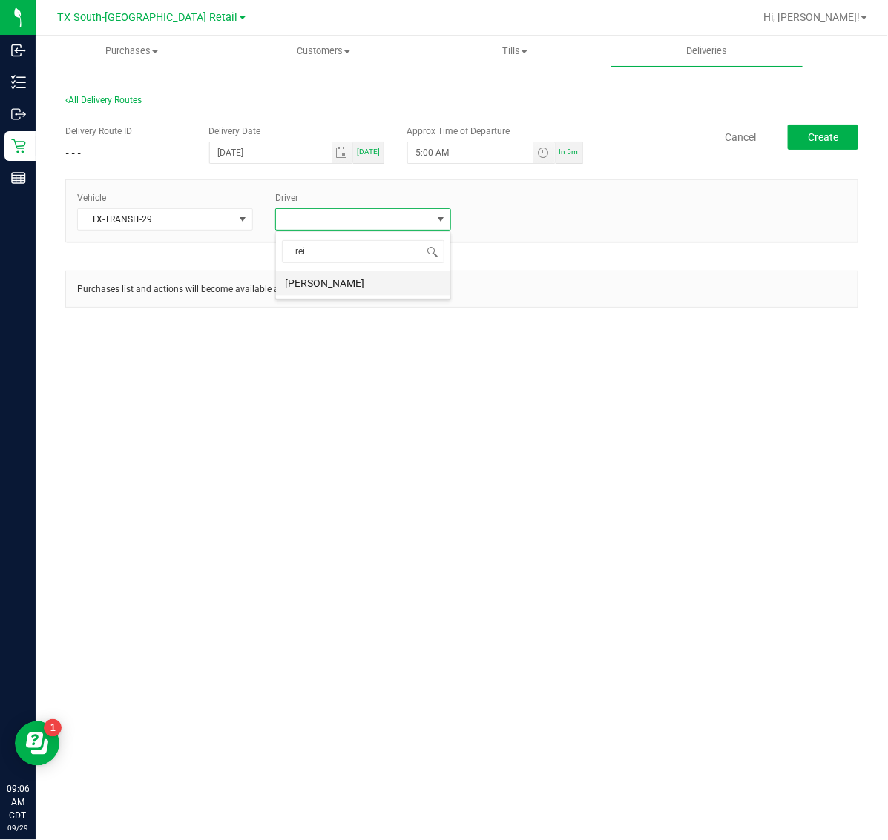
click at [381, 277] on li "[PERSON_NAME]" at bounding box center [363, 283] width 174 height 25
click at [814, 138] on span "Create" at bounding box center [823, 137] width 30 height 12
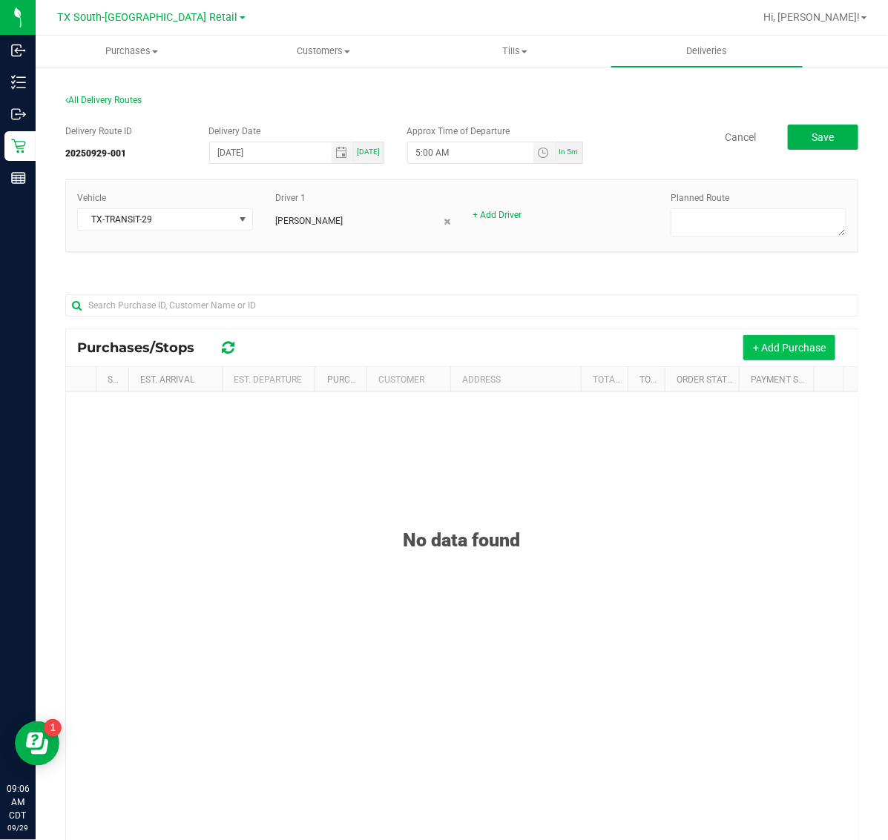
click at [777, 349] on button "+ Add Purchase" at bounding box center [789, 347] width 92 height 25
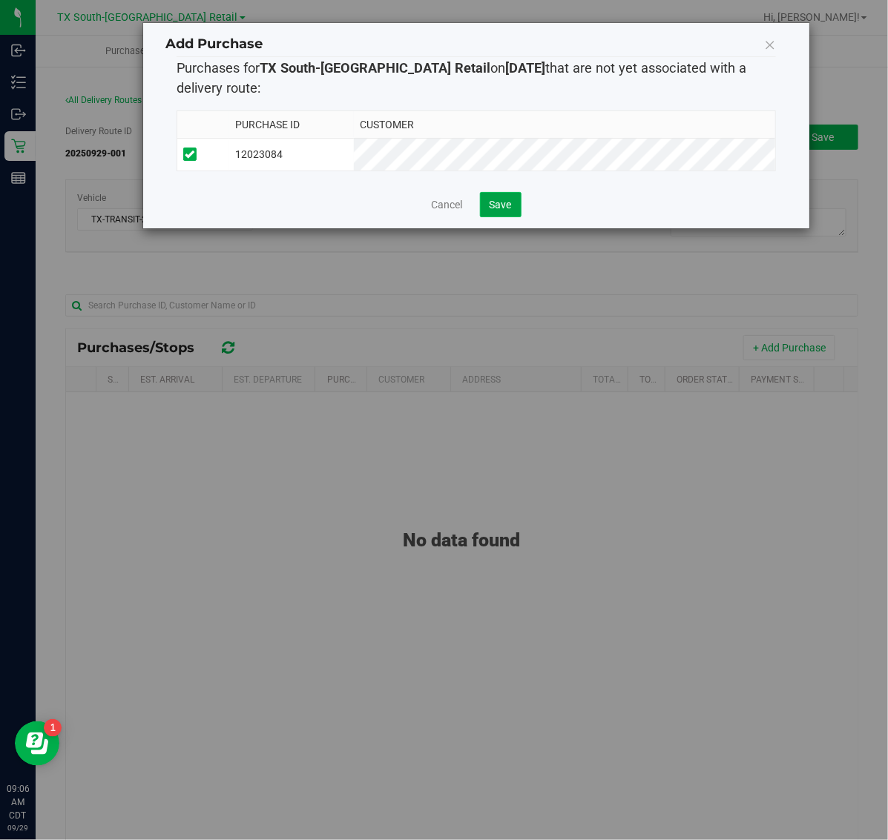
click at [498, 198] on button "Save" at bounding box center [501, 204] width 42 height 25
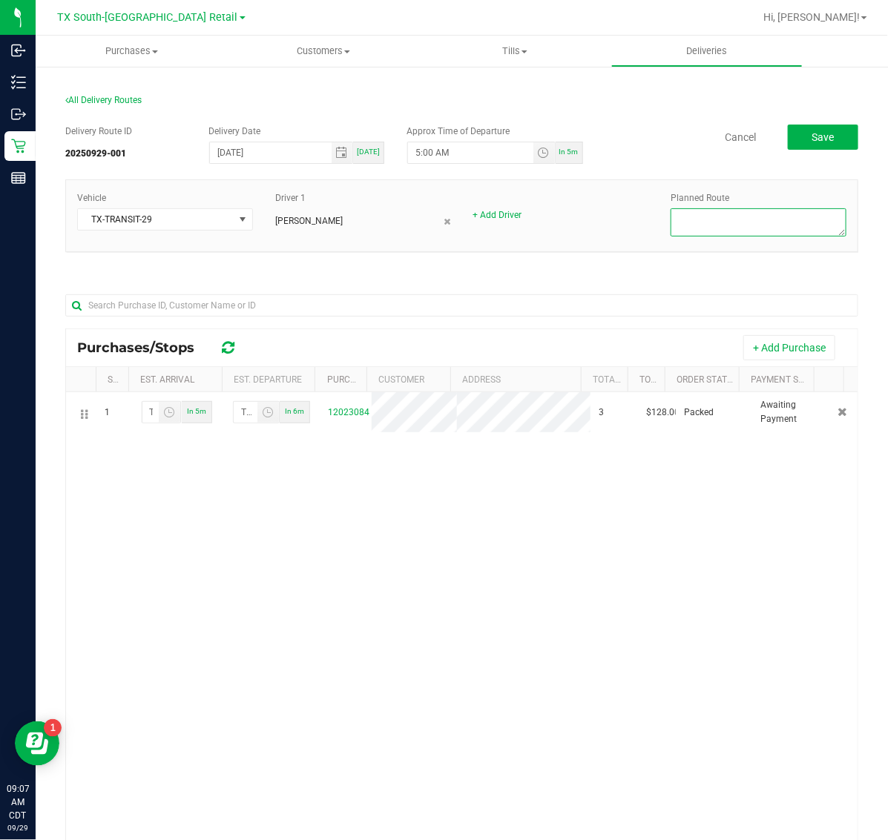
click at [783, 235] on textarea at bounding box center [759, 222] width 176 height 28
type textarea "South ATX"
click at [813, 131] on span "Save" at bounding box center [822, 137] width 22 height 12
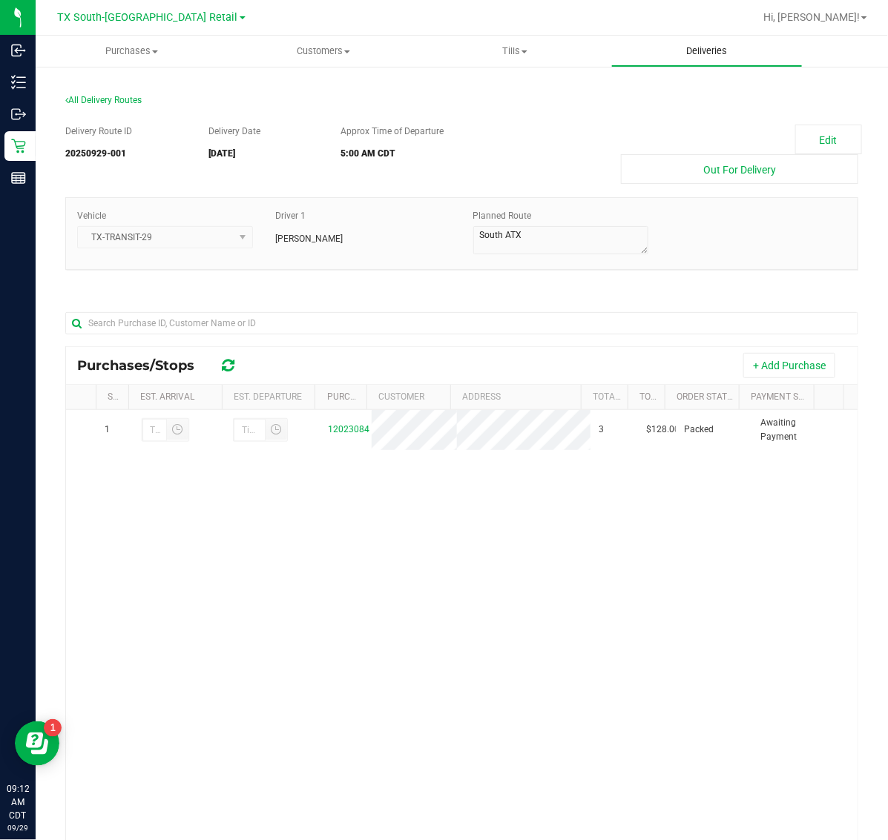
click at [682, 49] on span "Deliveries" at bounding box center [706, 51] width 81 height 13
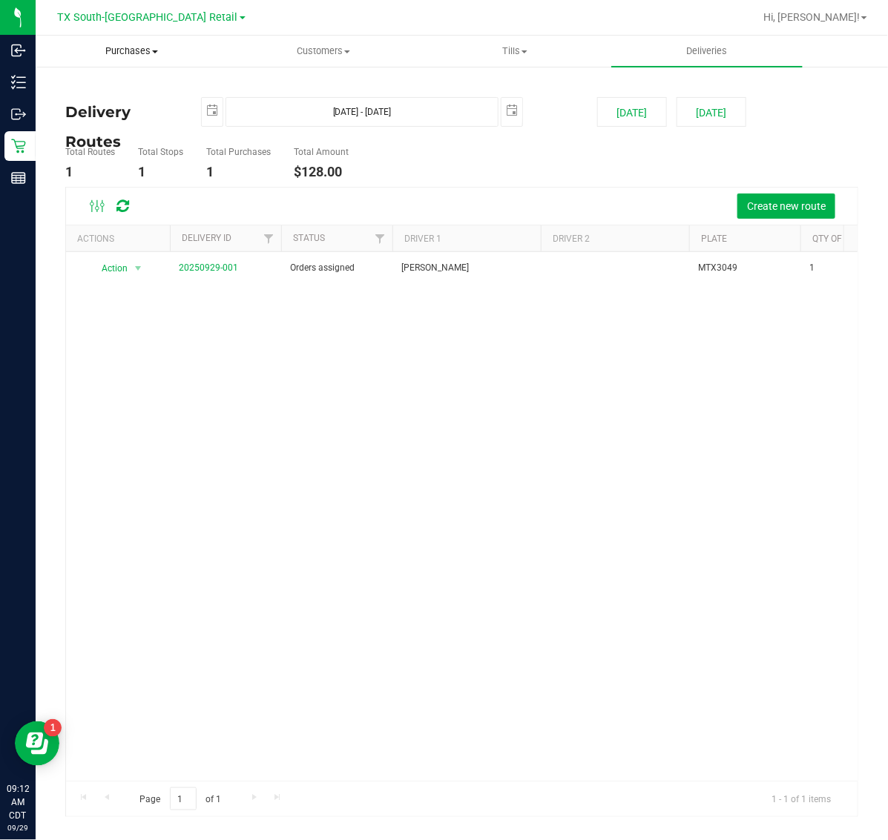
click at [132, 49] on span "Purchases" at bounding box center [131, 51] width 191 height 13
click at [134, 99] on li "Fulfillment" at bounding box center [132, 108] width 192 height 18
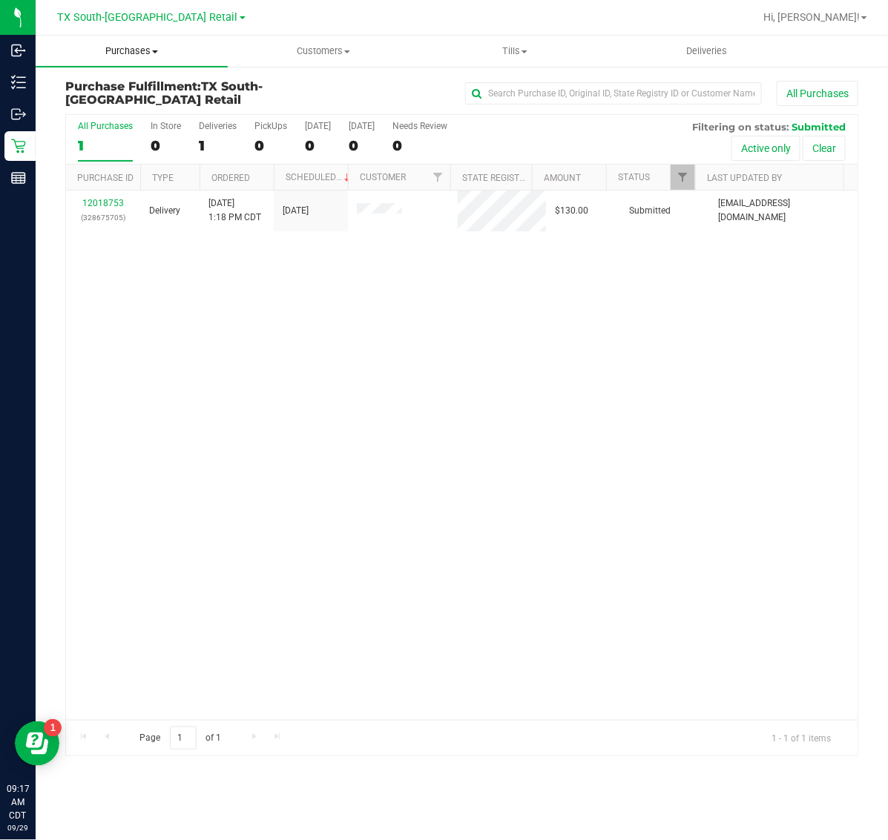
click at [127, 46] on span "Purchases" at bounding box center [132, 51] width 192 height 13
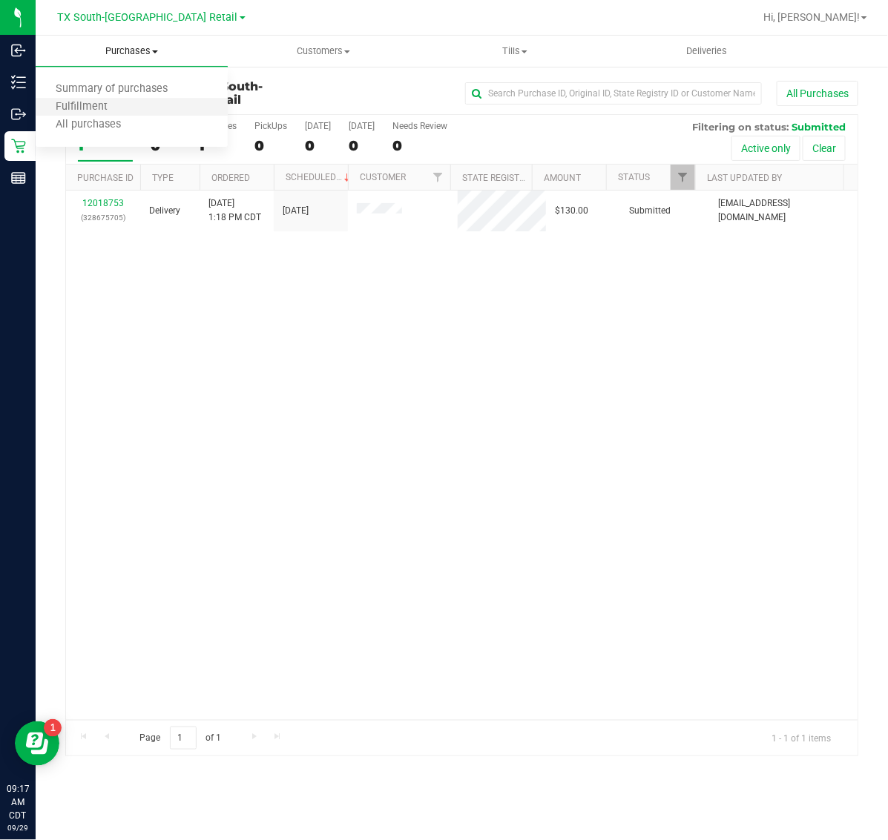
click at [150, 104] on li "Fulfillment" at bounding box center [132, 108] width 192 height 18
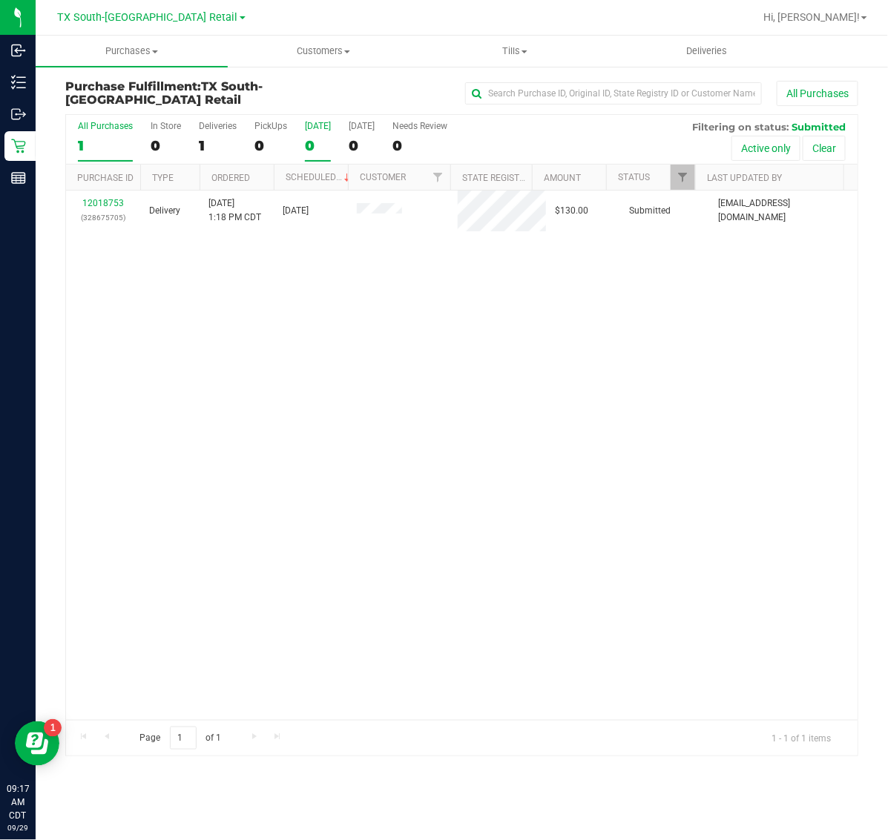
click at [316, 139] on div "0" at bounding box center [318, 145] width 26 height 17
click at [0, 0] on input "[DATE] 0" at bounding box center [0, 0] width 0 height 0
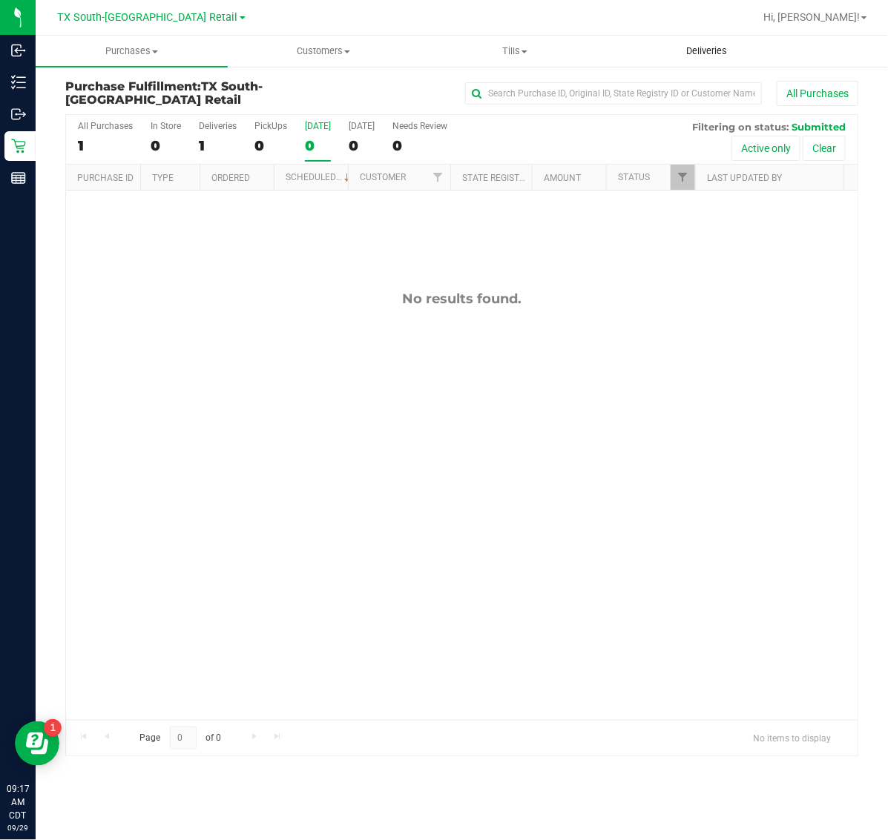
click at [702, 48] on span "Deliveries" at bounding box center [706, 51] width 81 height 13
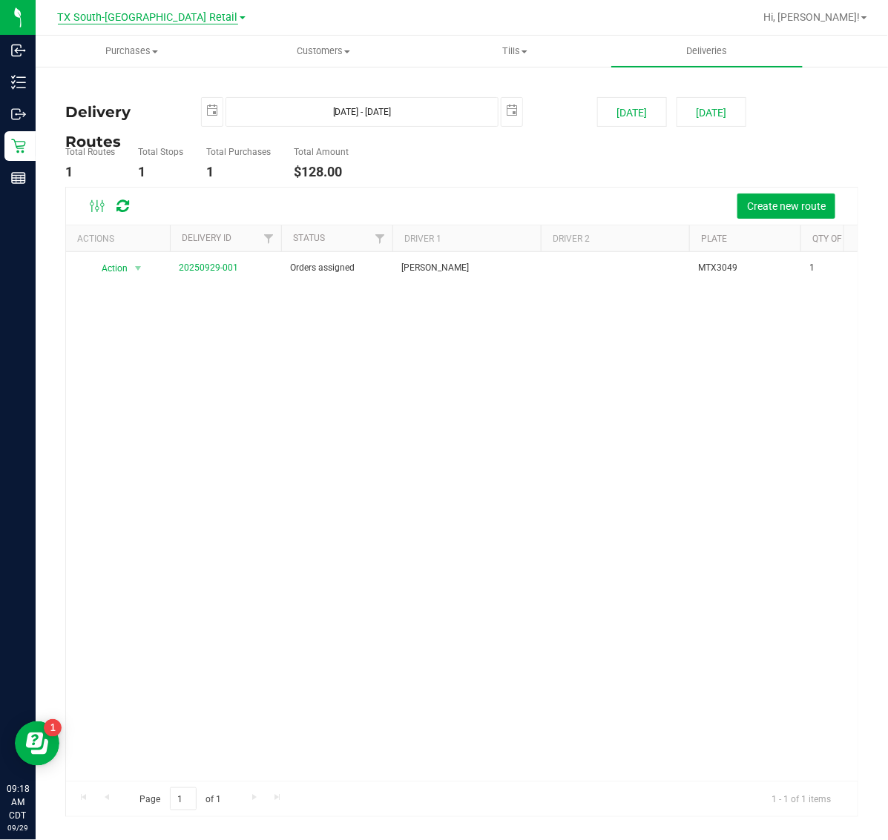
click at [149, 22] on span "TX South-[GEOGRAPHIC_DATA] Retail" at bounding box center [148, 17] width 180 height 13
click at [446, 10] on div at bounding box center [510, 17] width 488 height 29
click at [698, 45] on span "Deliveries" at bounding box center [706, 51] width 81 height 13
click at [638, 112] on button "[DATE]" at bounding box center [632, 112] width 70 height 30
type input "[DATE] - [DATE]"
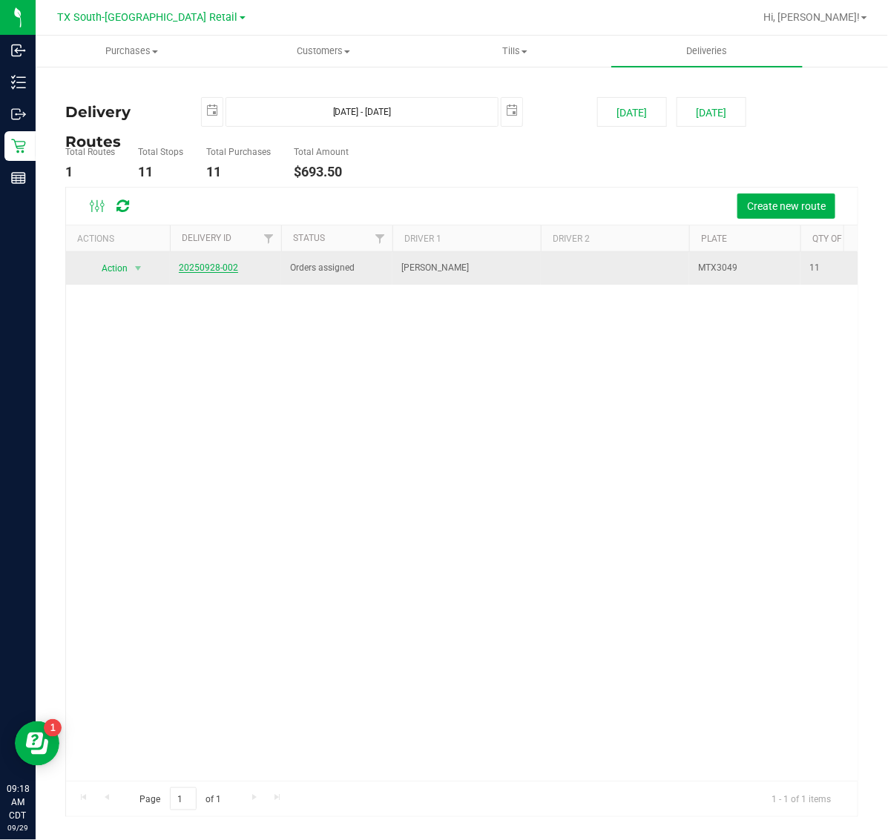
click at [198, 271] on link "20250928-002" at bounding box center [208, 268] width 59 height 10
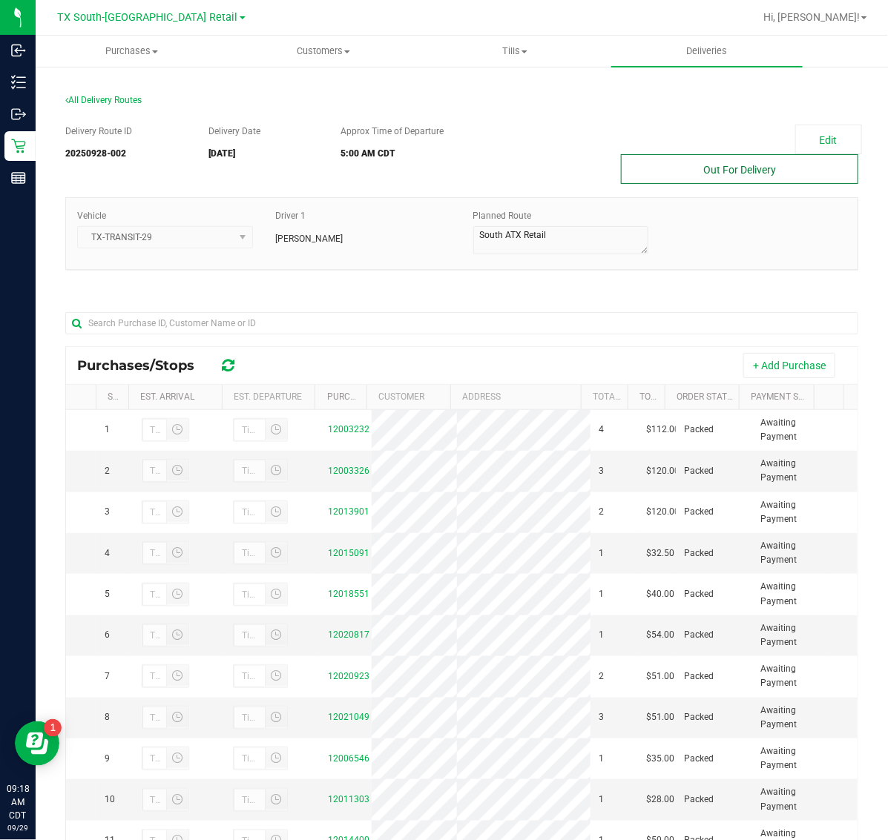
click at [728, 162] on button "Out For Delivery" at bounding box center [739, 169] width 237 height 30
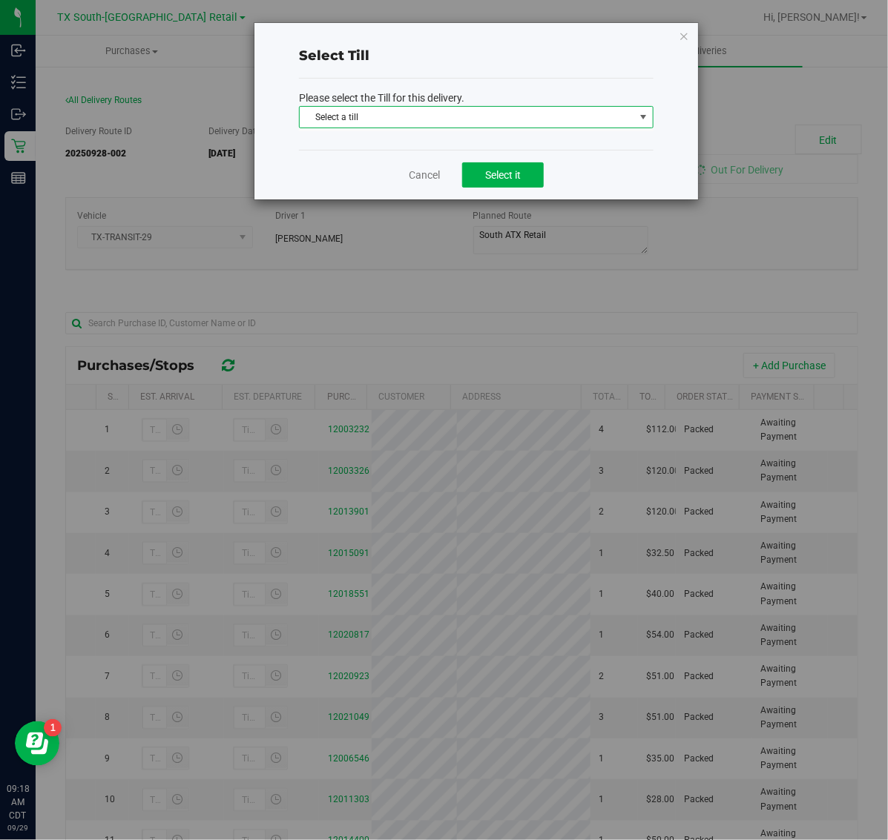
click at [524, 121] on span "Select a till" at bounding box center [467, 117] width 335 height 21
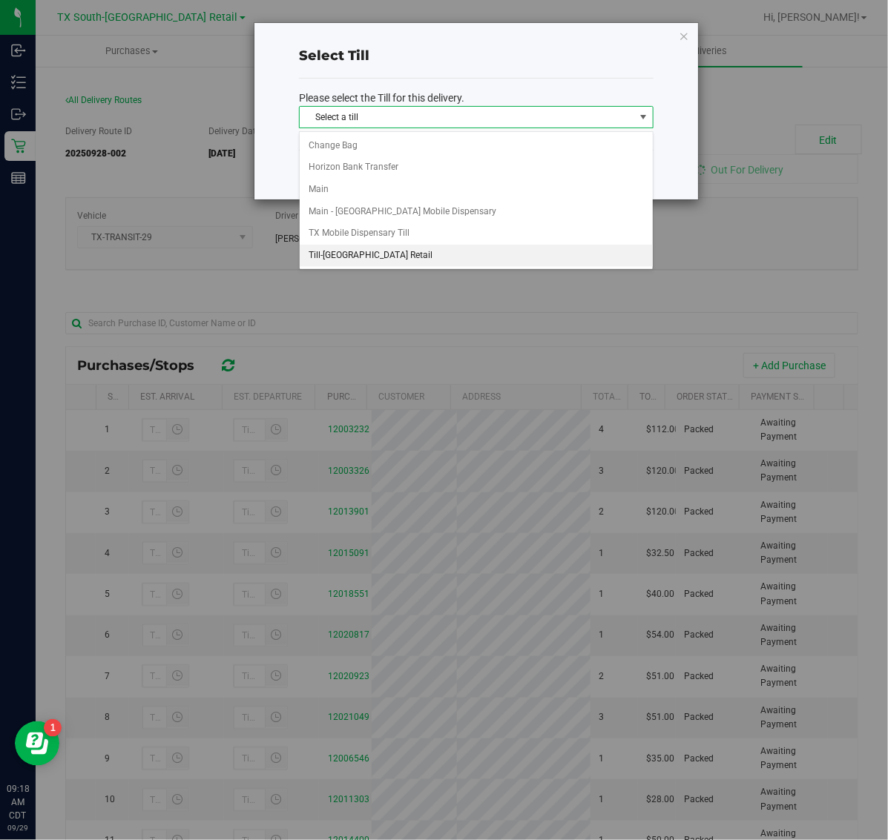
click at [461, 254] on li "Till-[GEOGRAPHIC_DATA] Retail" at bounding box center [476, 256] width 353 height 22
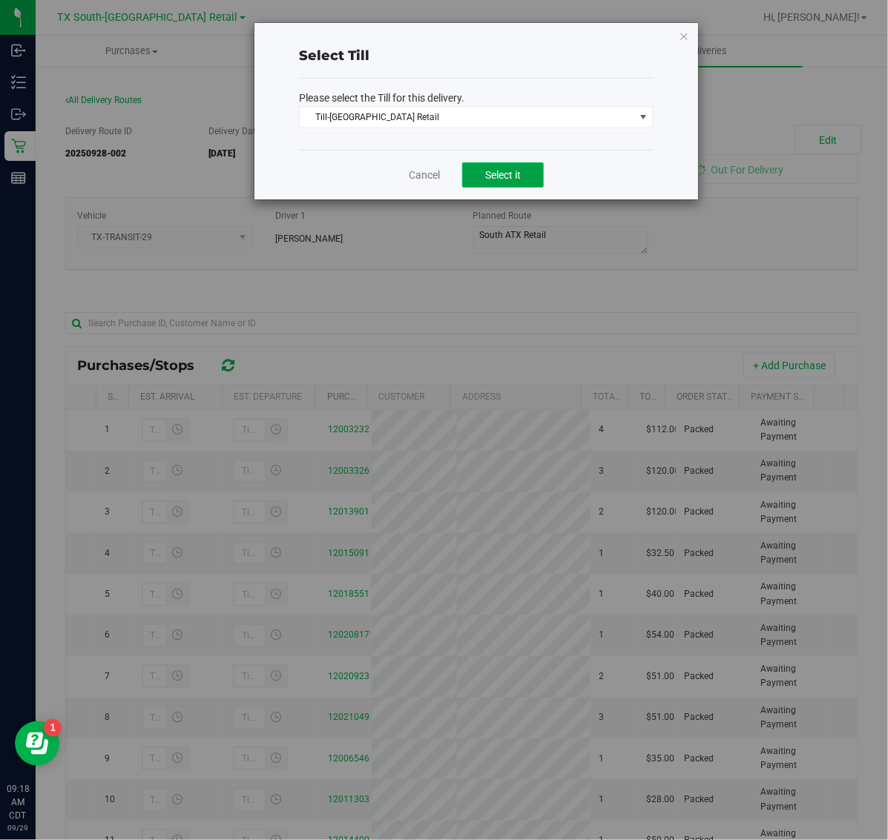
click at [494, 171] on span "Select it" at bounding box center [503, 175] width 36 height 12
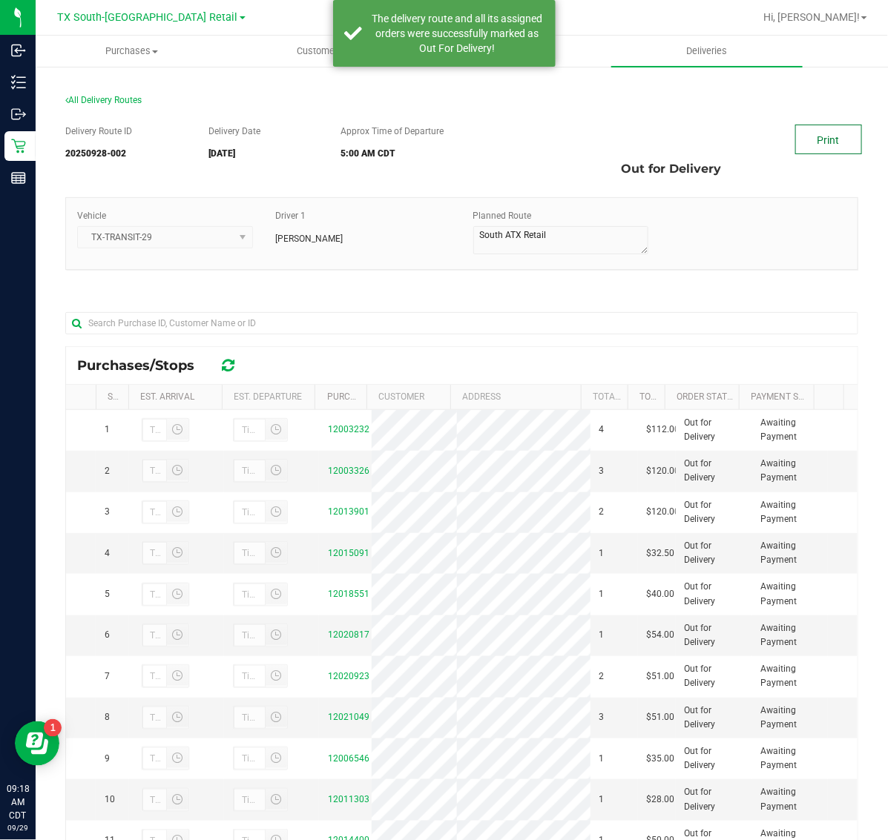
click at [817, 142] on link "Print" at bounding box center [828, 140] width 67 height 30
